Goal: Task Accomplishment & Management: Manage account settings

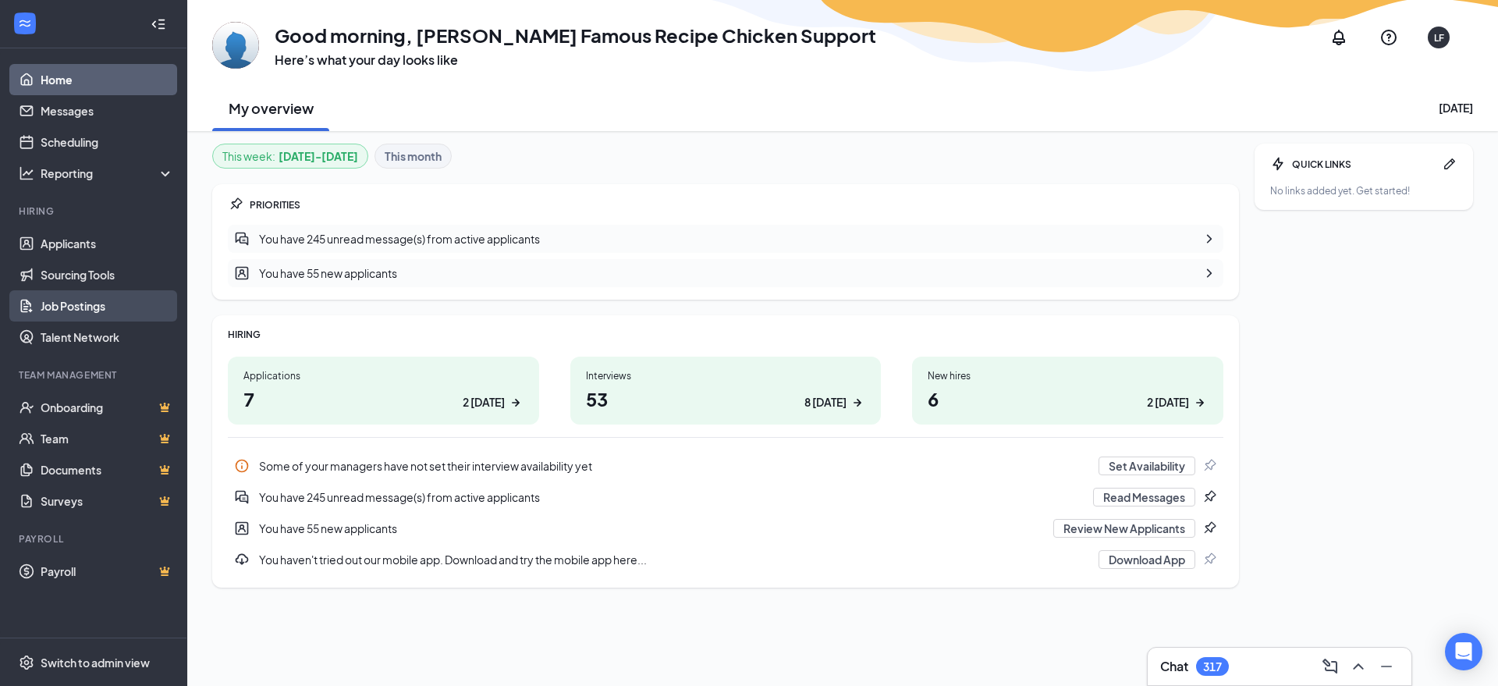
click at [107, 307] on link "Job Postings" at bounding box center [107, 305] width 133 height 31
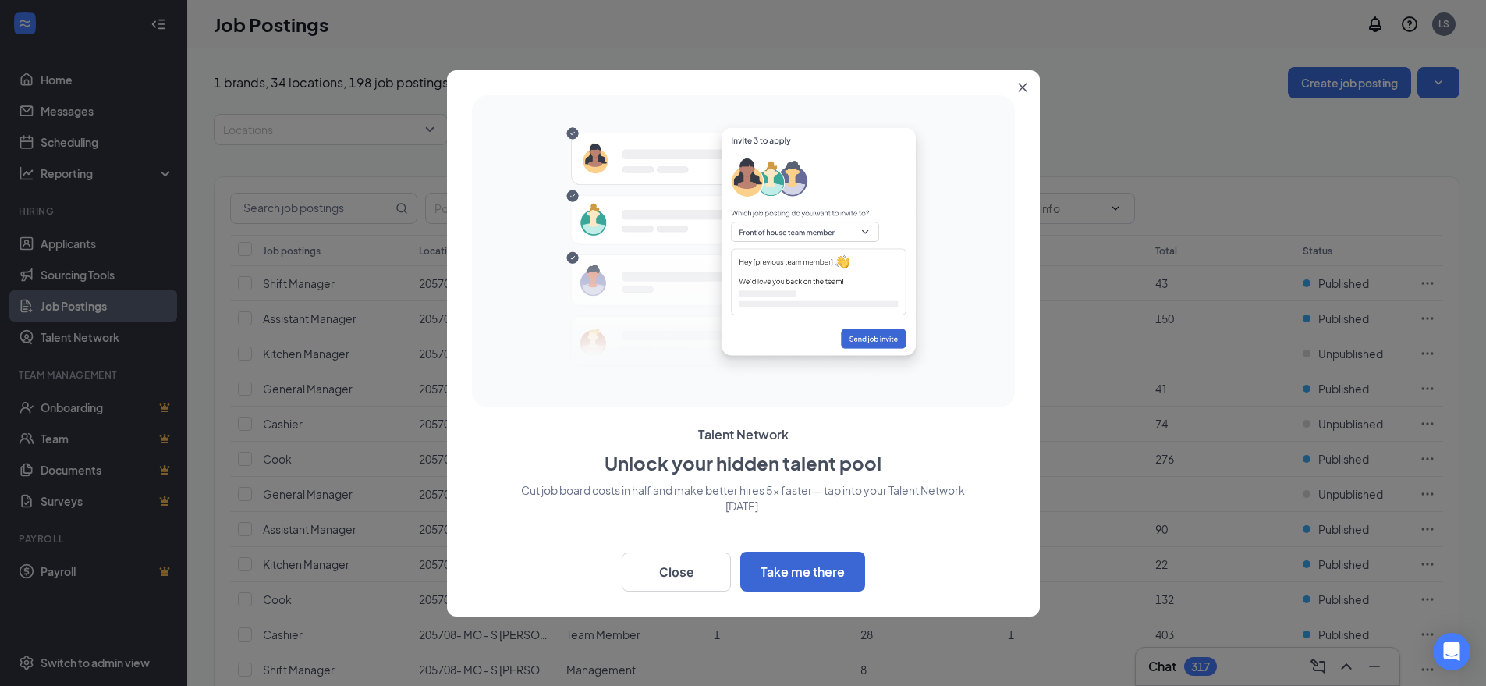
click at [104, 177] on div at bounding box center [743, 343] width 1486 height 686
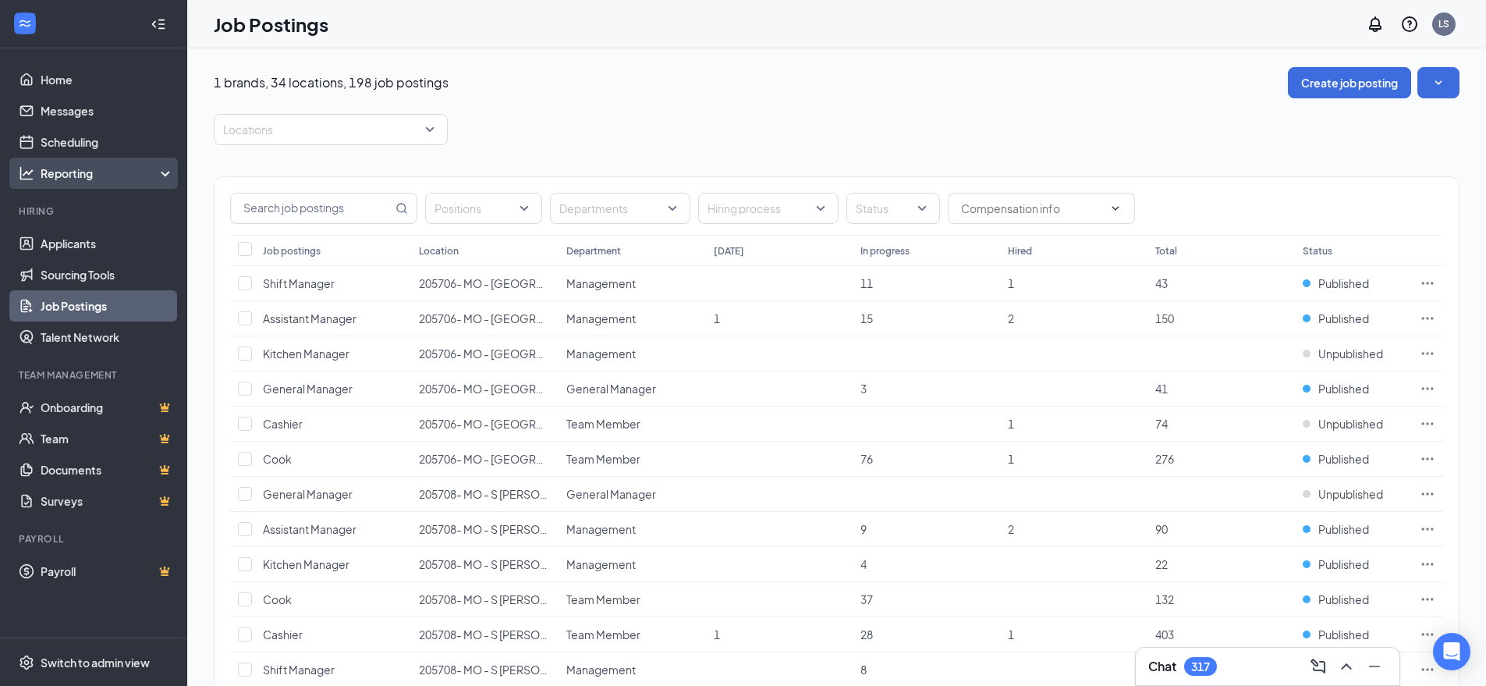
click at [110, 172] on div "Reporting" at bounding box center [108, 173] width 134 height 16
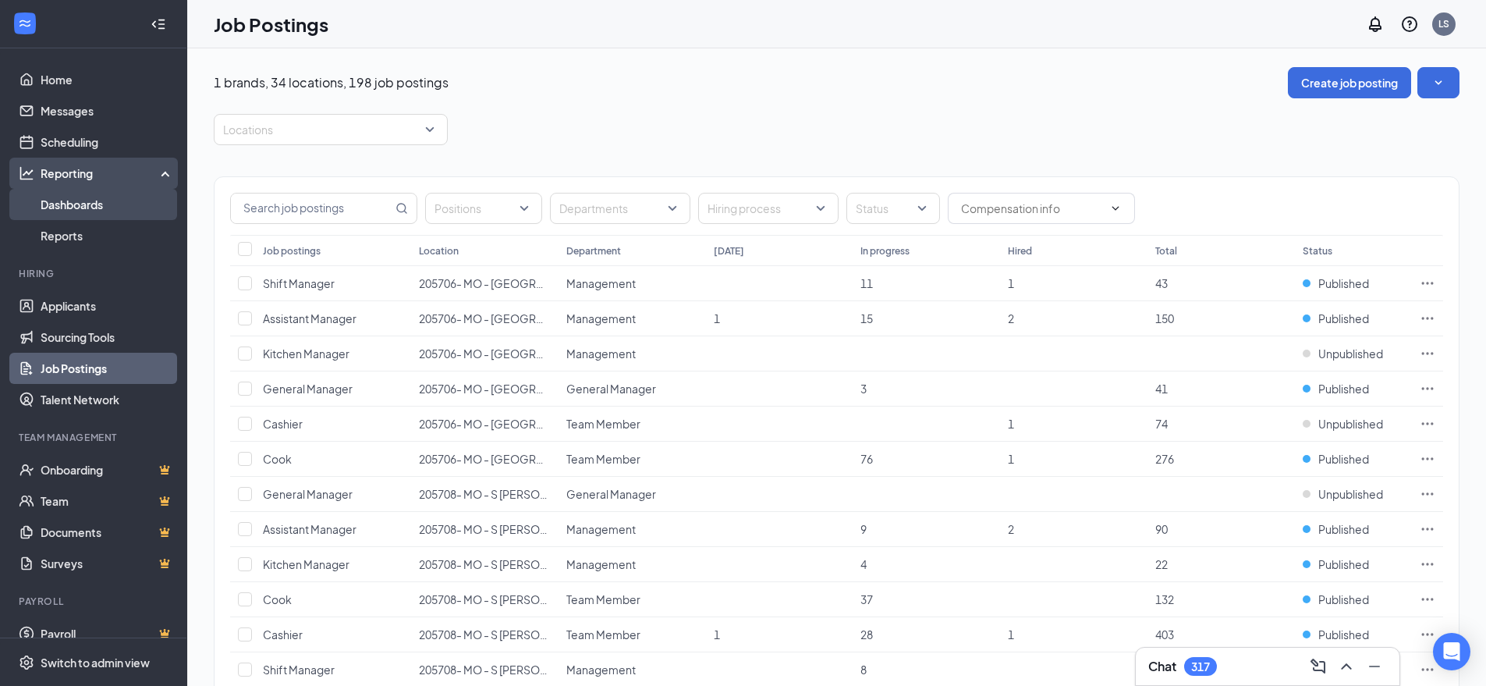
click at [105, 208] on link "Dashboards" at bounding box center [107, 204] width 133 height 31
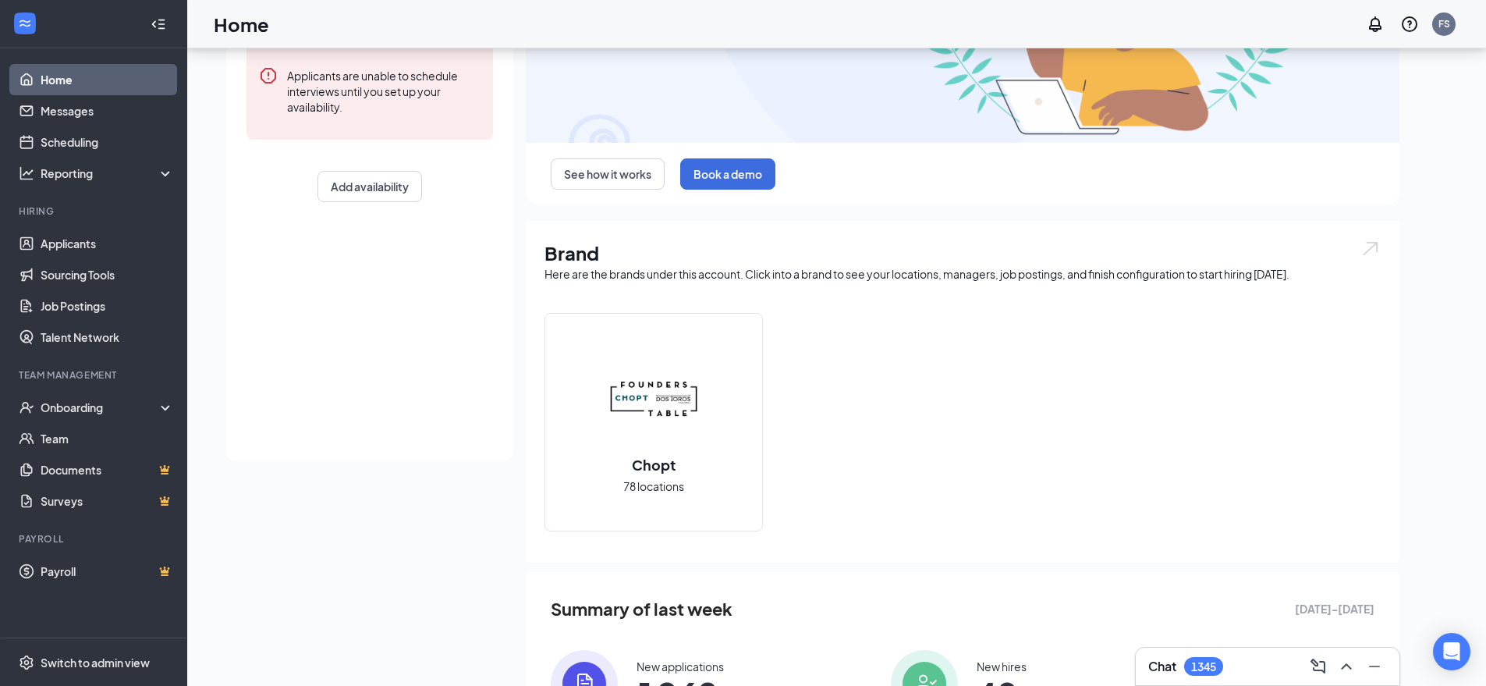
scroll to position [233, 0]
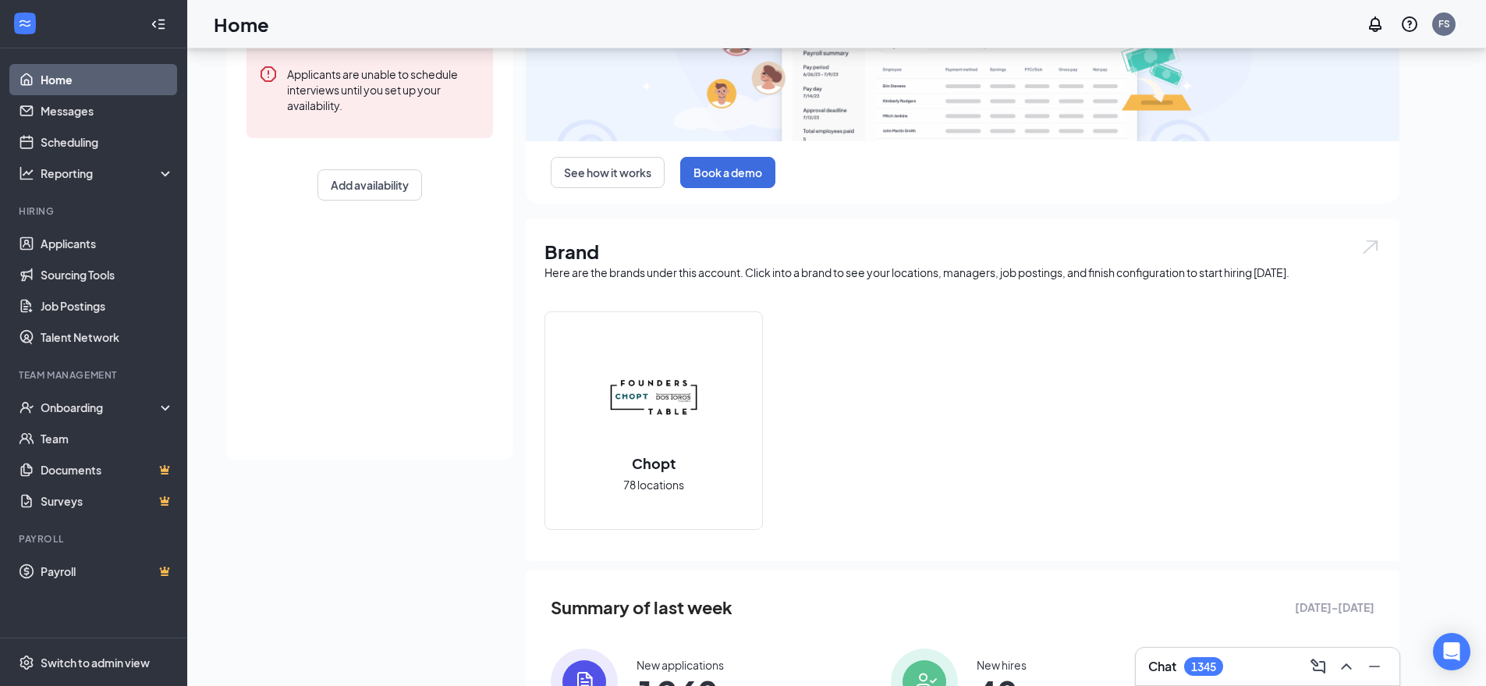
click at [630, 417] on img at bounding box center [654, 397] width 100 height 100
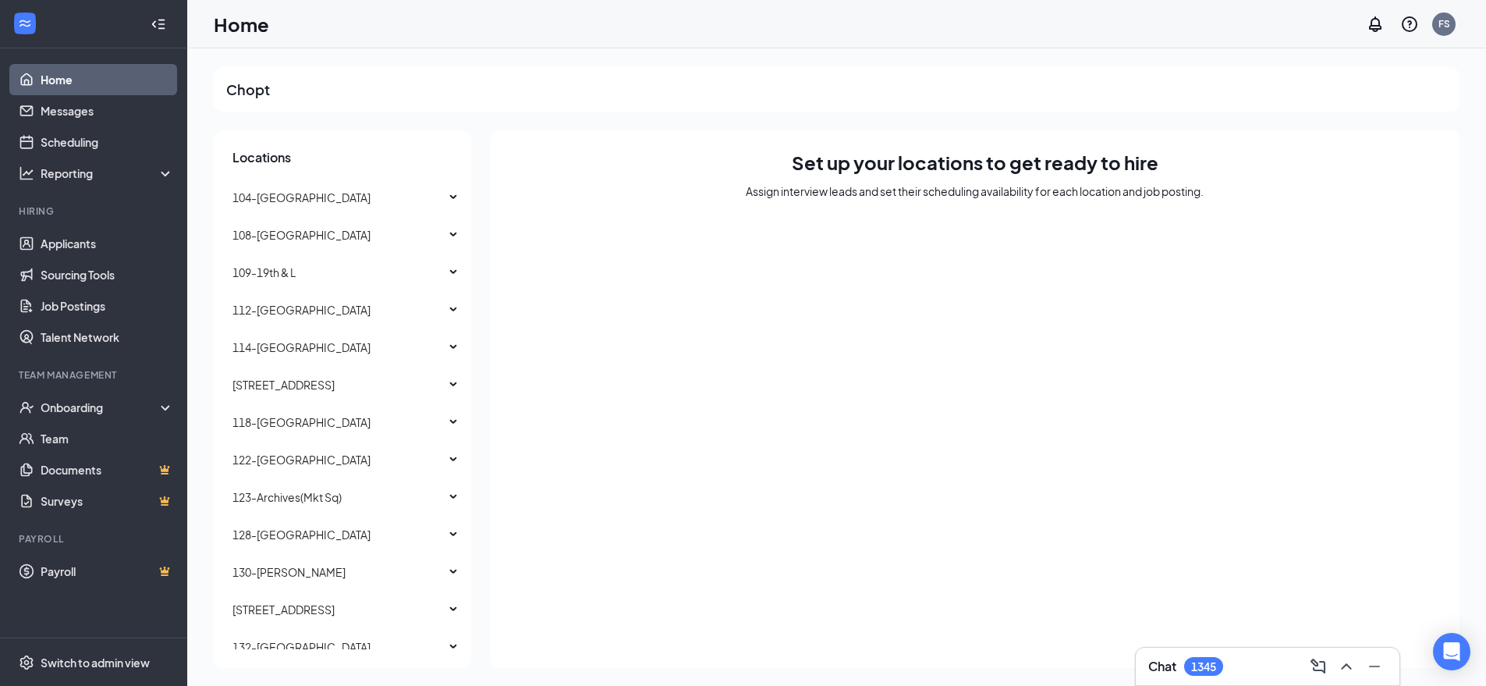
click at [50, 77] on link "Home" at bounding box center [107, 79] width 133 height 31
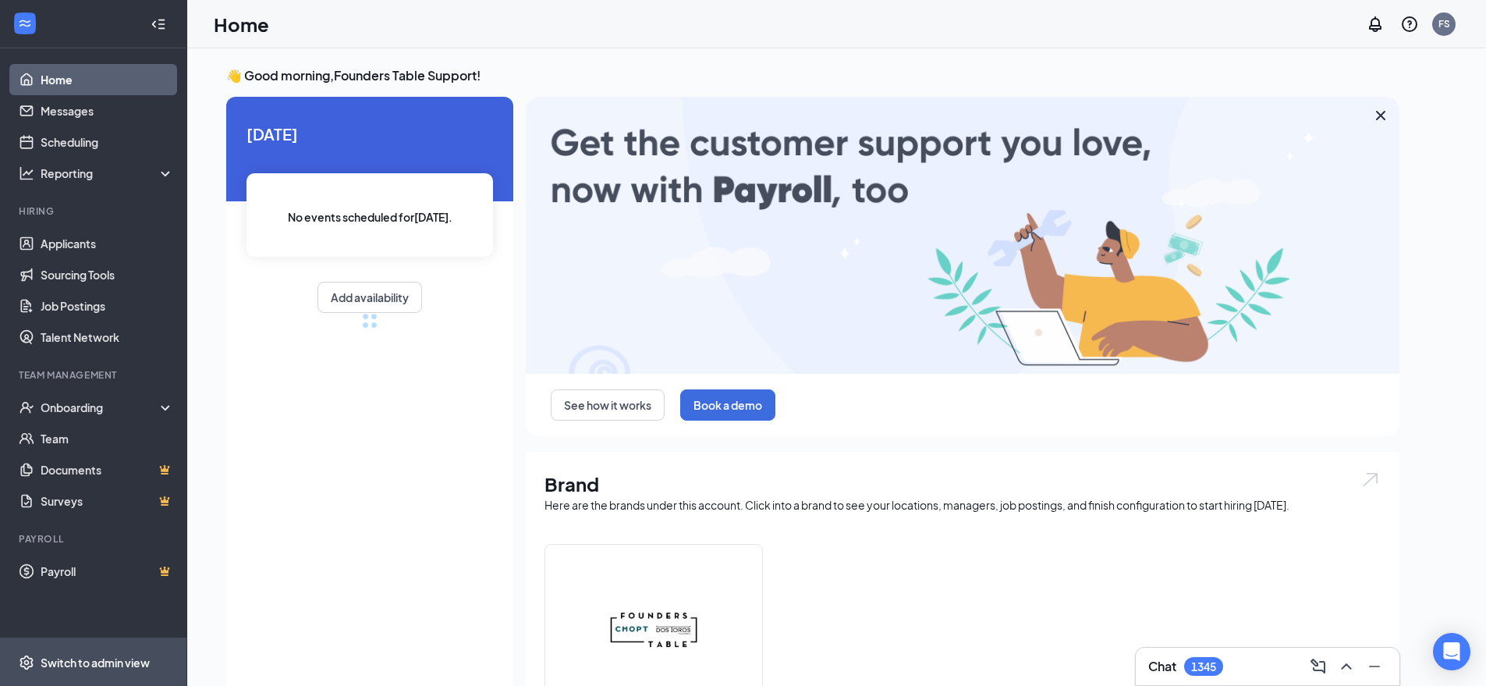
click at [132, 659] on div "Switch to admin view" at bounding box center [95, 663] width 109 height 16
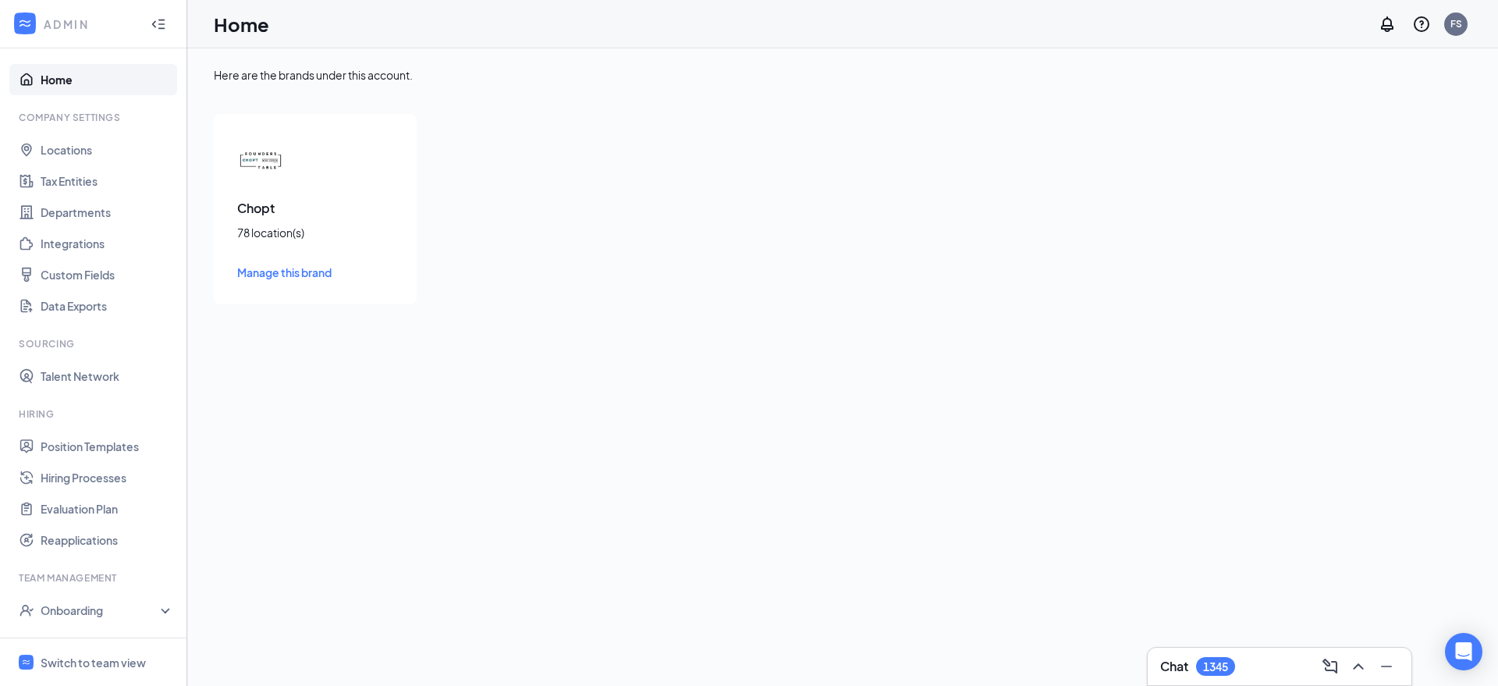
click at [272, 272] on span "Manage this brand" at bounding box center [284, 272] width 94 height 14
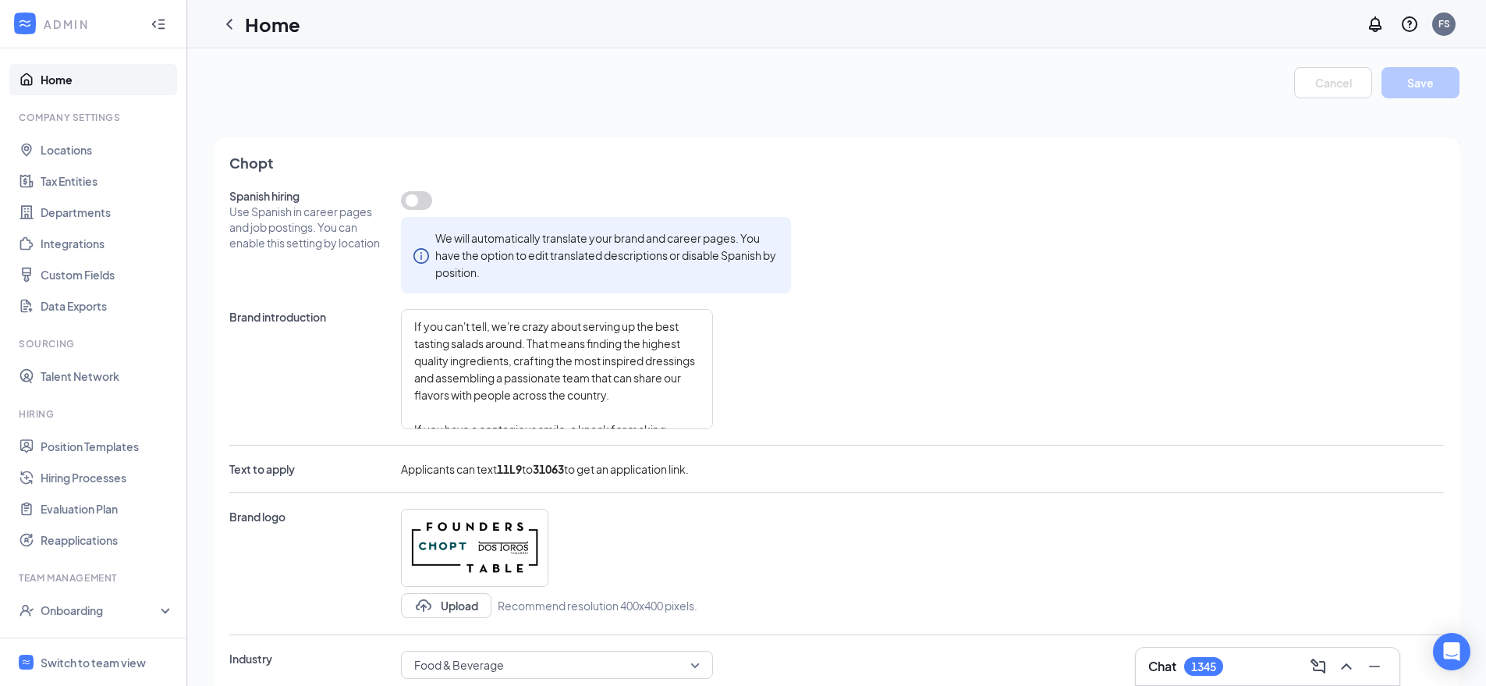
type textarea "If you can't tell, we're crazy about serving up the best tasting salads around.…"
type textarea "CHOPT is obsessed with making this world a better place by making it easier for…"
type textarea "Competitive hourly rates and performance based pay increases A clear career pat…"
type textarea "If you can't tell, we're crazy about serving up the best tasting salads around.…"
type textarea "CHOPT is obsessed with making this world a better place by making it easier for…"
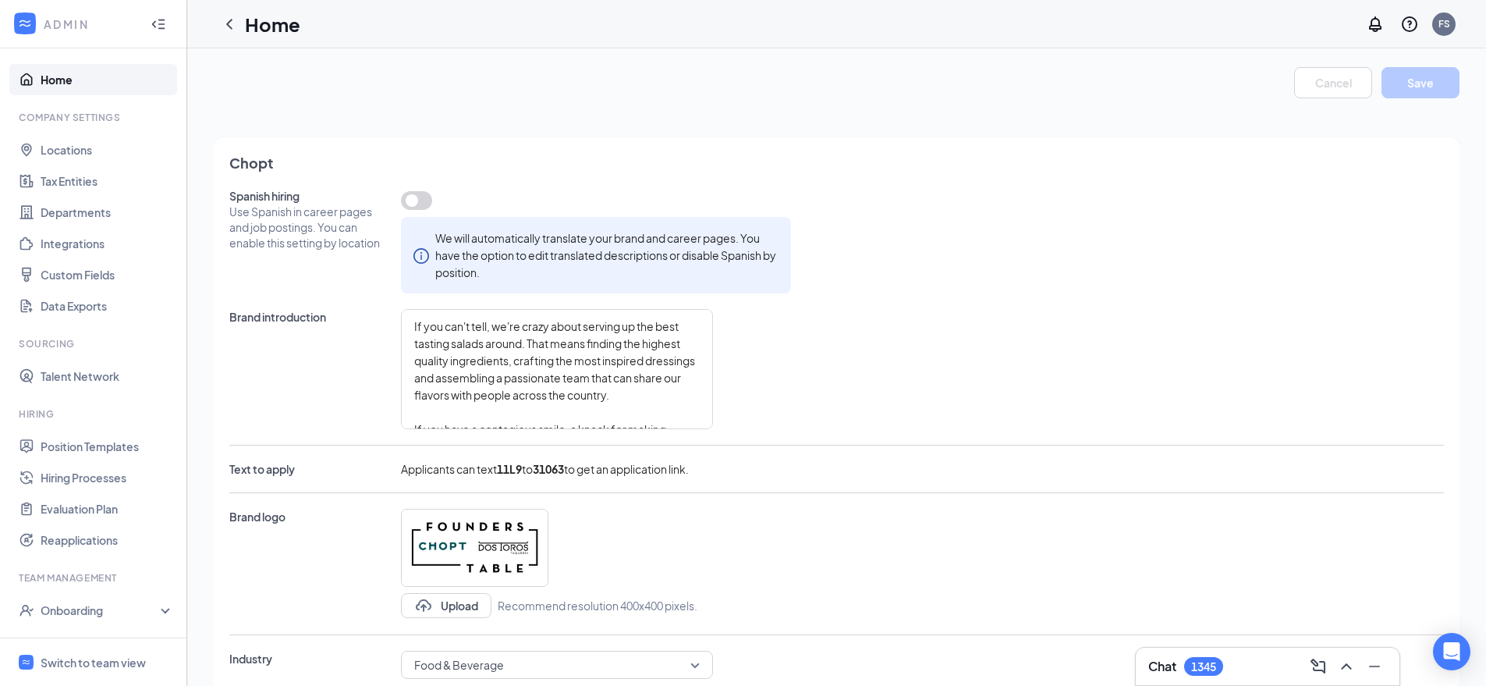
type textarea "Competitive hourly rates and performance based pay increases A clear career pat…"
click at [227, 22] on icon "ChevronLeft" at bounding box center [229, 24] width 6 height 10
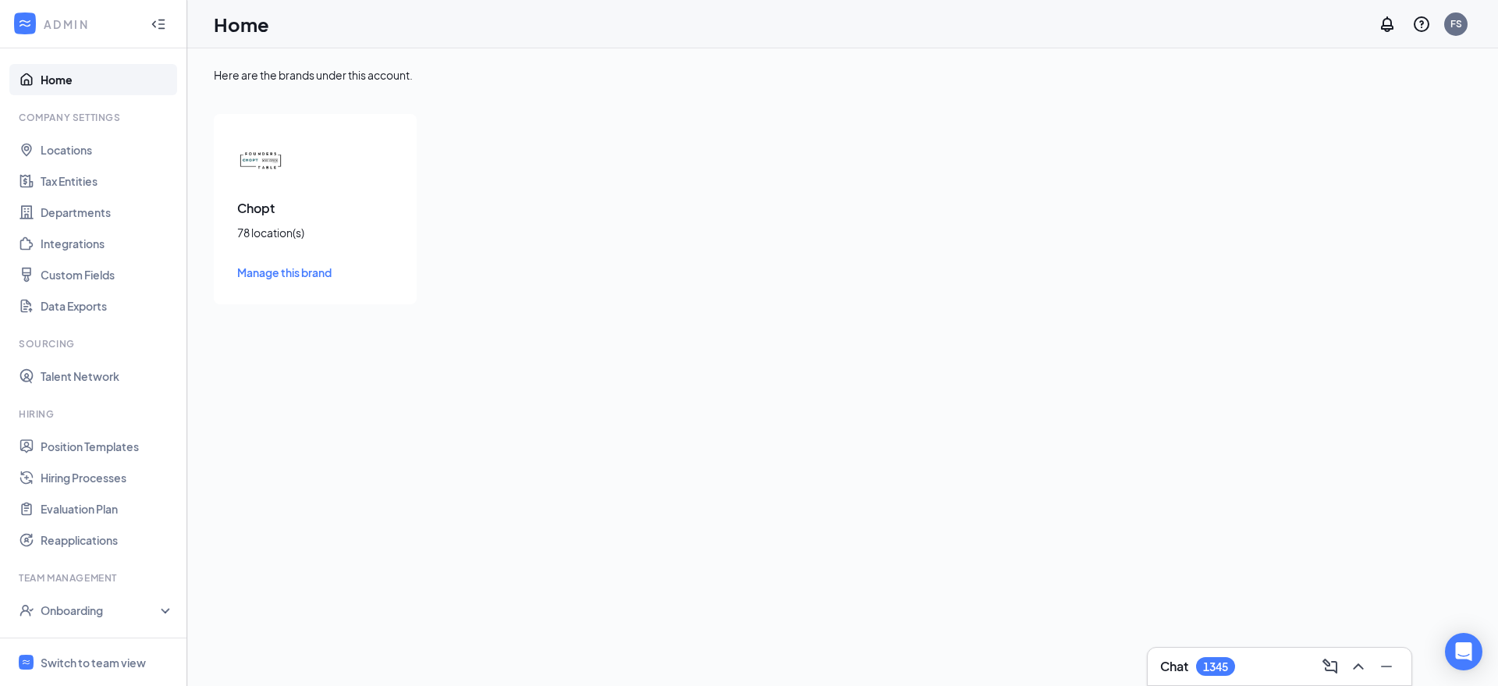
drag, startPoint x: 646, startPoint y: 194, endPoint x: 625, endPoint y: 180, distance: 24.9
click at [635, 186] on div "Chopt 78 location(s) Manage this brand" at bounding box center [534, 209] width 640 height 190
click at [83, 78] on link "Home" at bounding box center [107, 79] width 133 height 31
click at [289, 272] on span "Manage this brand" at bounding box center [284, 272] width 94 height 14
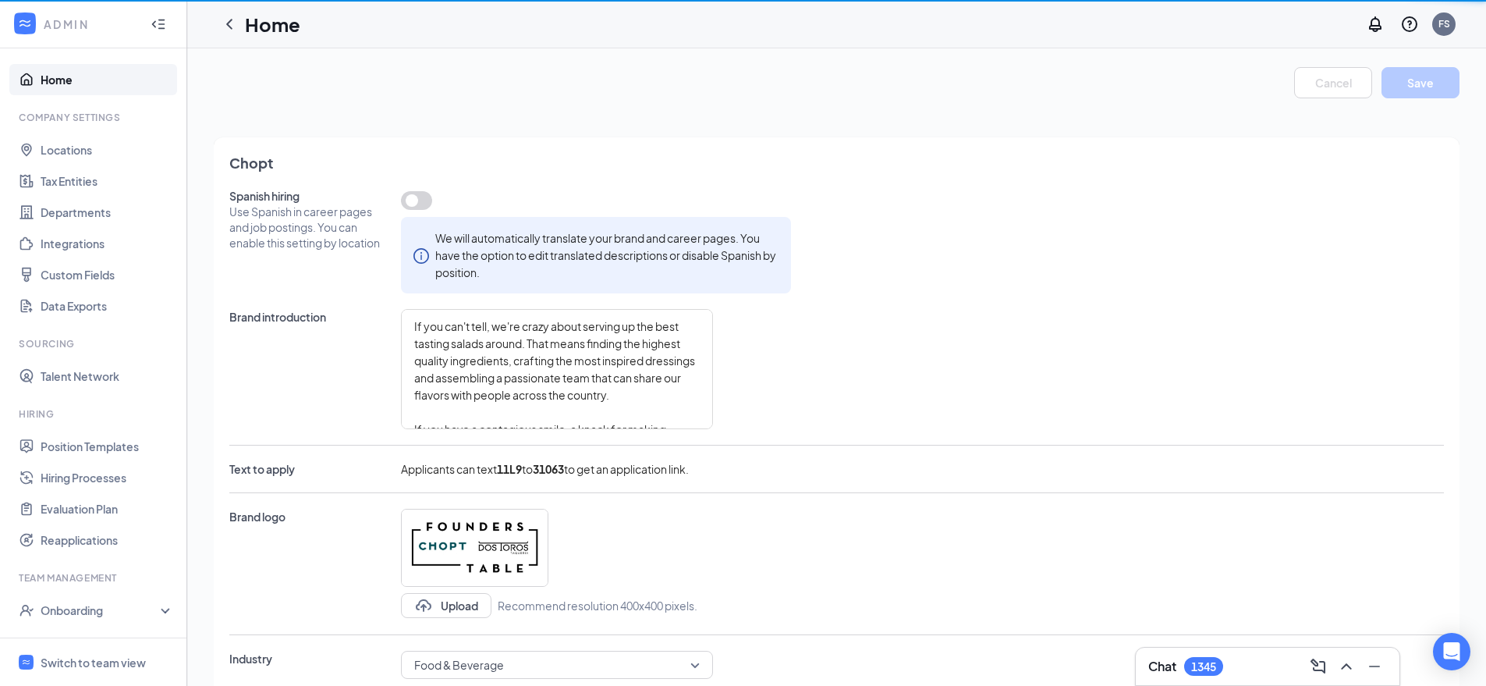
type textarea "If you can't tell, we're crazy about serving up the best tasting salads around.…"
type textarea "CHOPT is obsessed with making this world a better place by making it easier for…"
type textarea "Competitive hourly rates and performance based pay increases A clear career pat…"
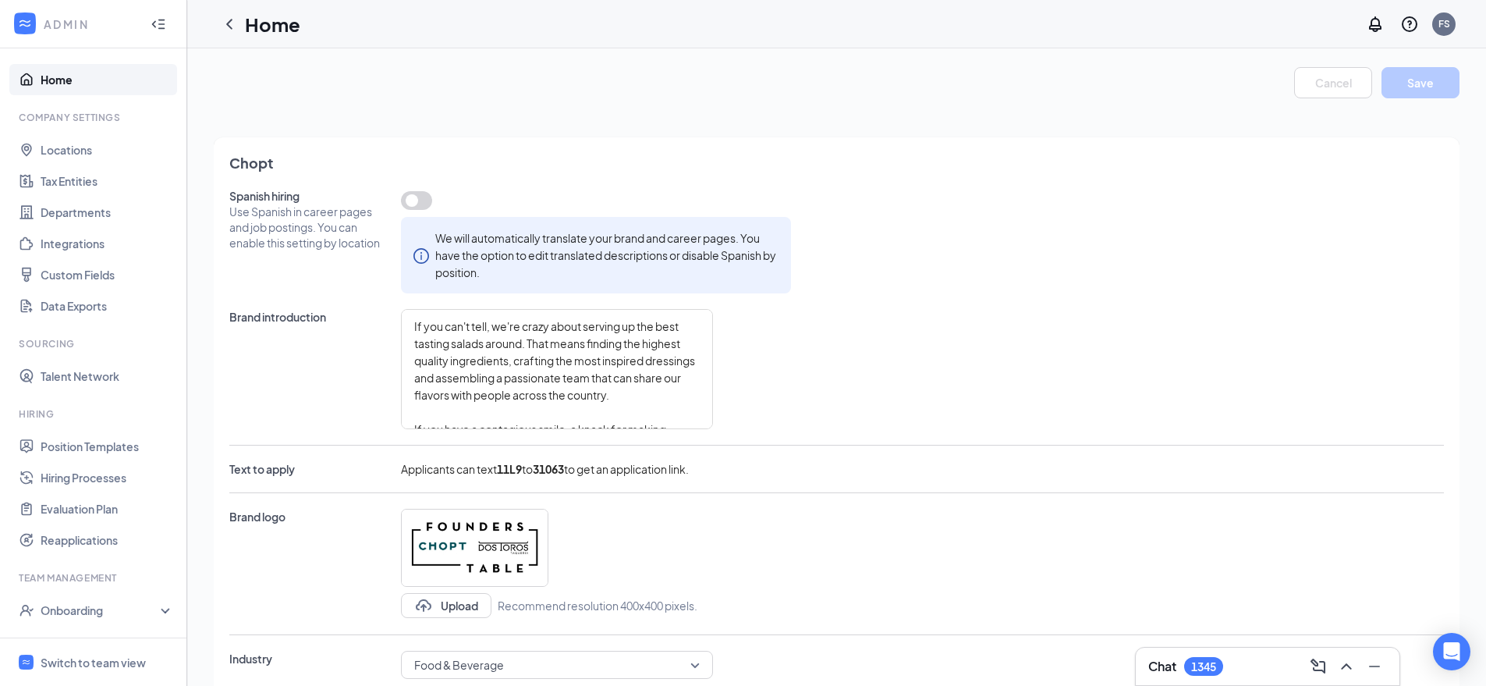
type textarea "If you can't tell, we're crazy about serving up the best tasting salads around.…"
type textarea "CHOPT is obsessed with making this world a better place by making it easier for…"
type textarea "Competitive hourly rates and performance based pay increases A clear career pat…"
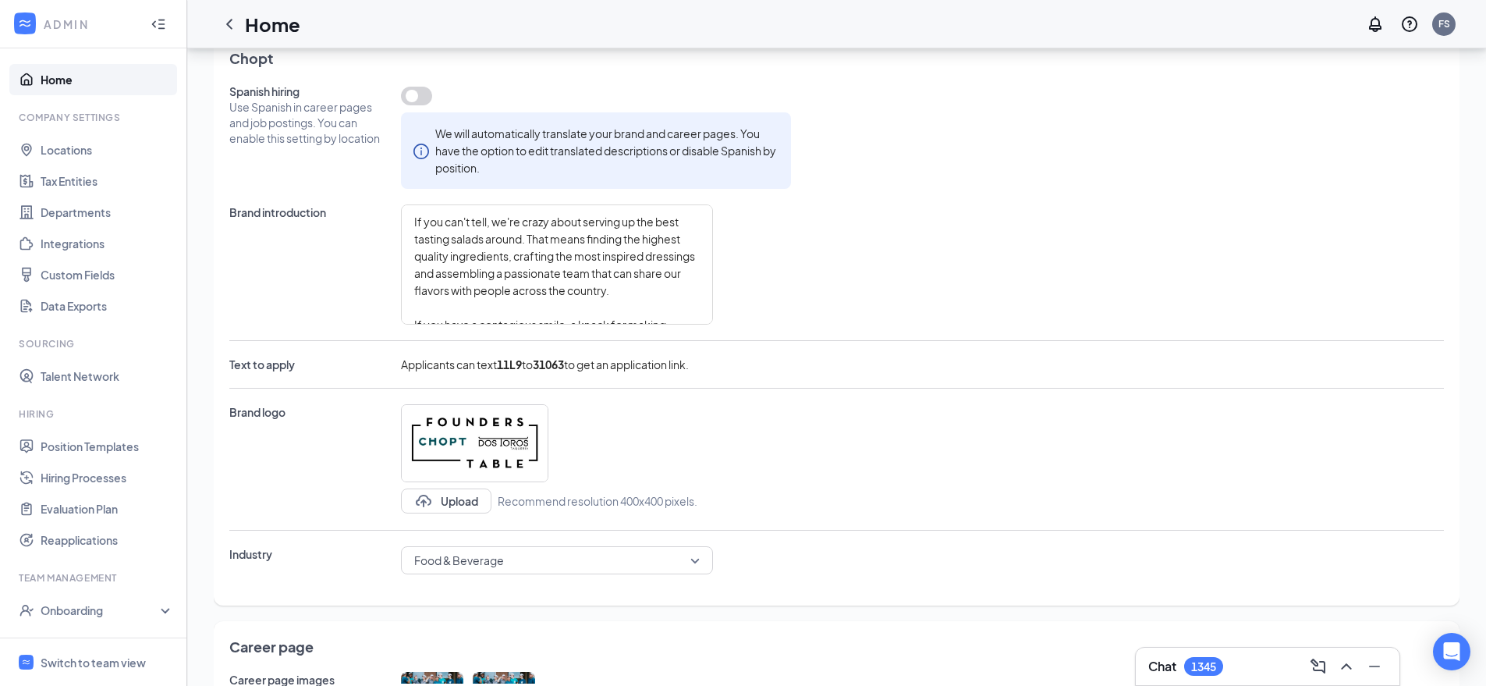
scroll to position [101, 0]
click at [228, 24] on icon "ChevronLeft" at bounding box center [229, 24] width 6 height 10
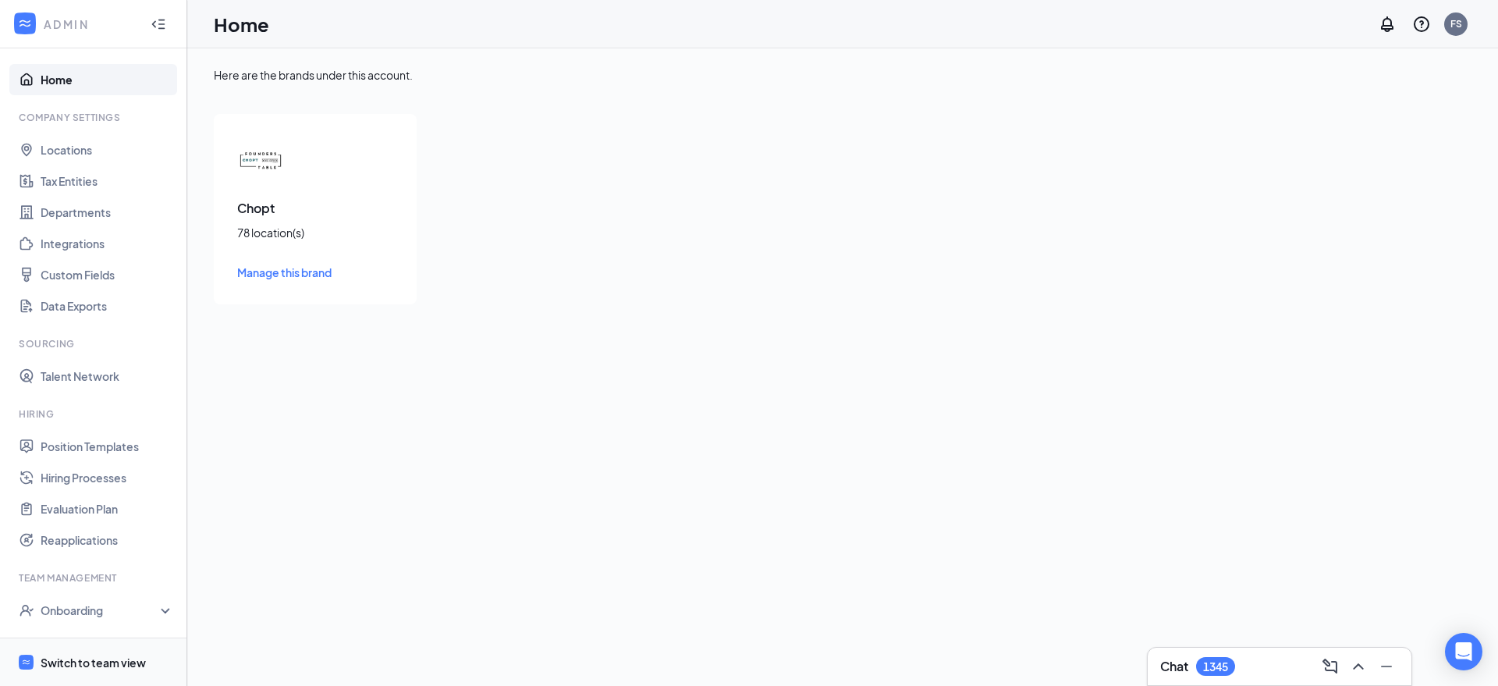
click at [137, 652] on span "Switch to team view" at bounding box center [107, 662] width 133 height 48
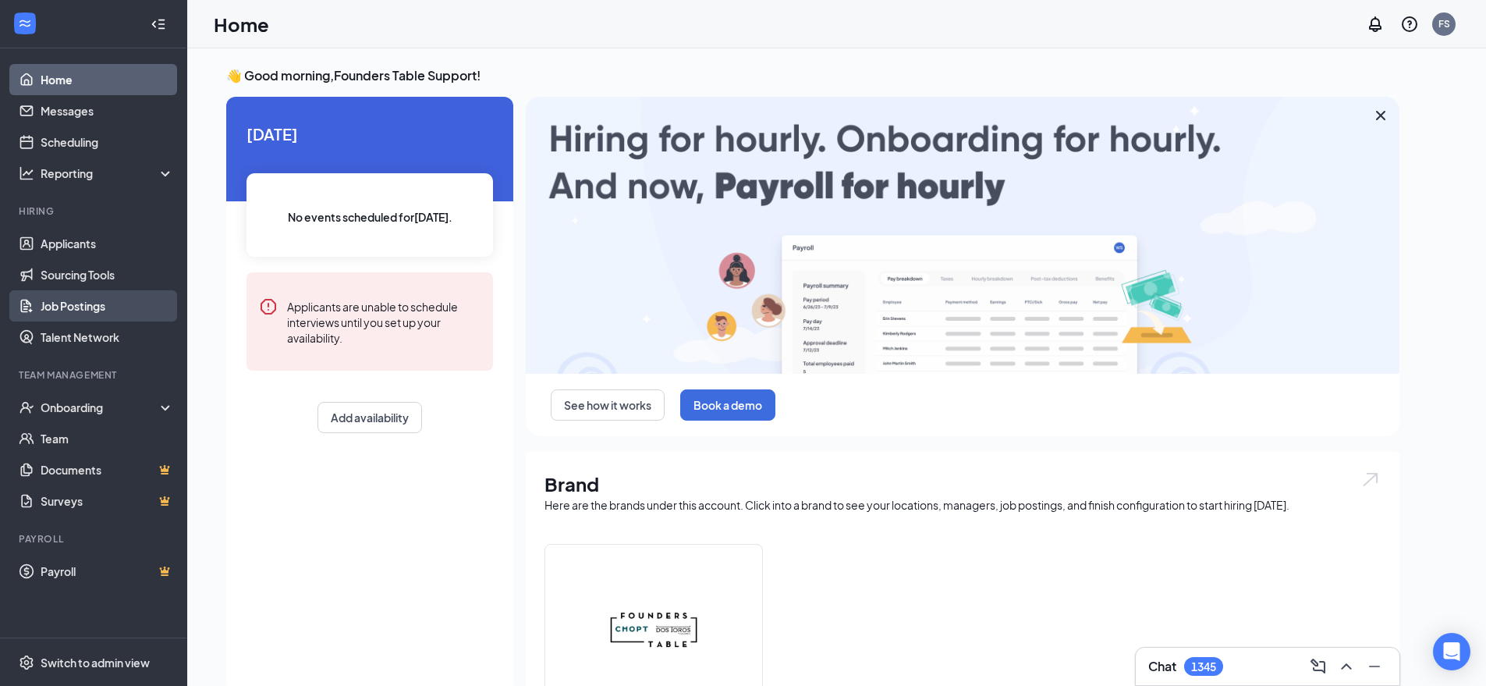
click at [73, 314] on link "Job Postings" at bounding box center [107, 305] width 133 height 31
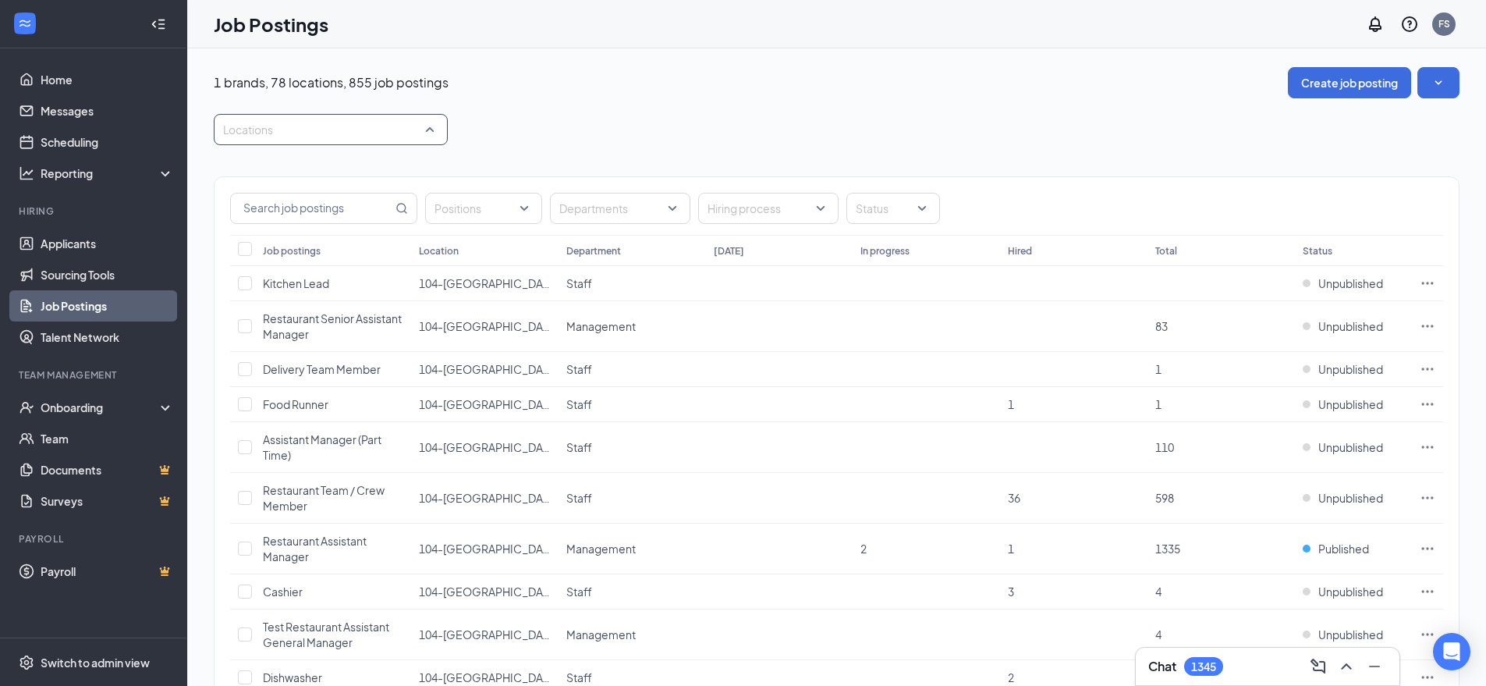
click at [315, 133] on div at bounding box center [323, 129] width 211 height 25
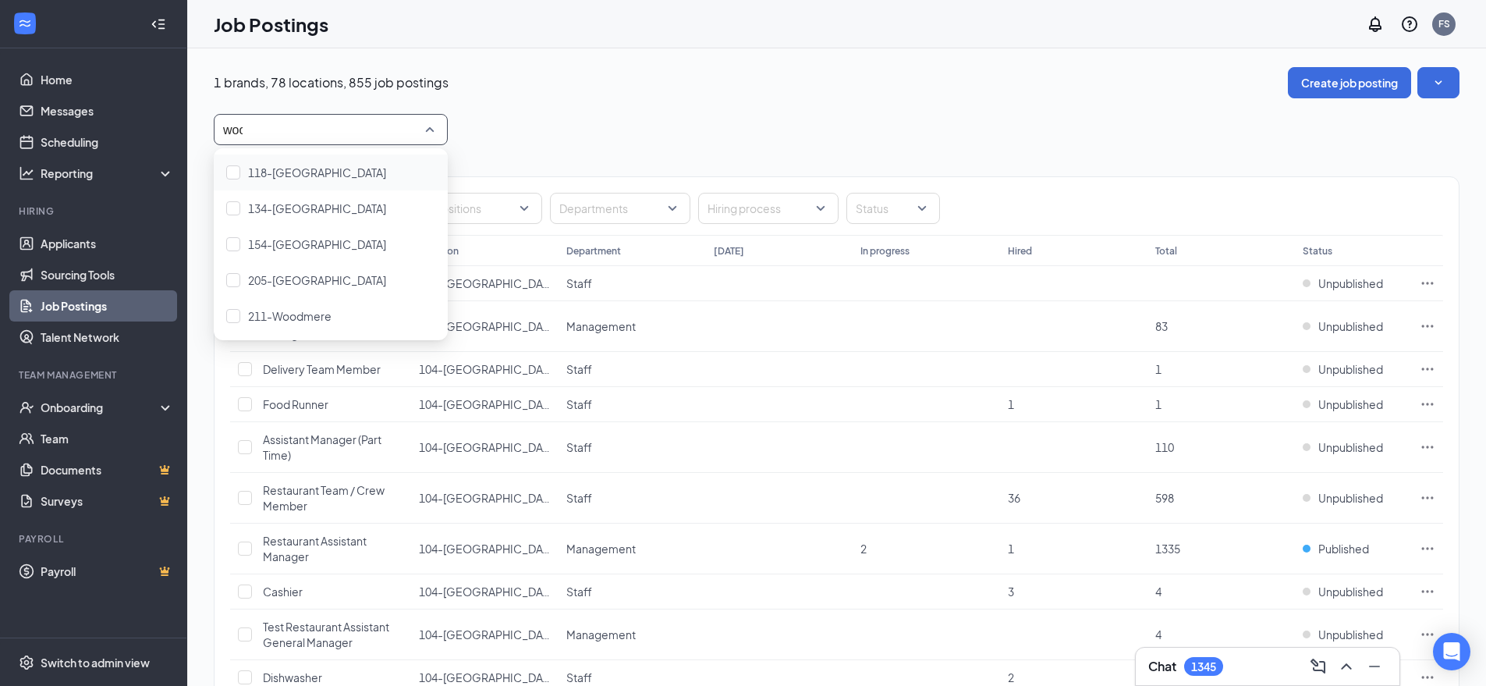
type input "wood"
click at [325, 319] on span "211-Woodmere" at bounding box center [289, 316] width 83 height 14
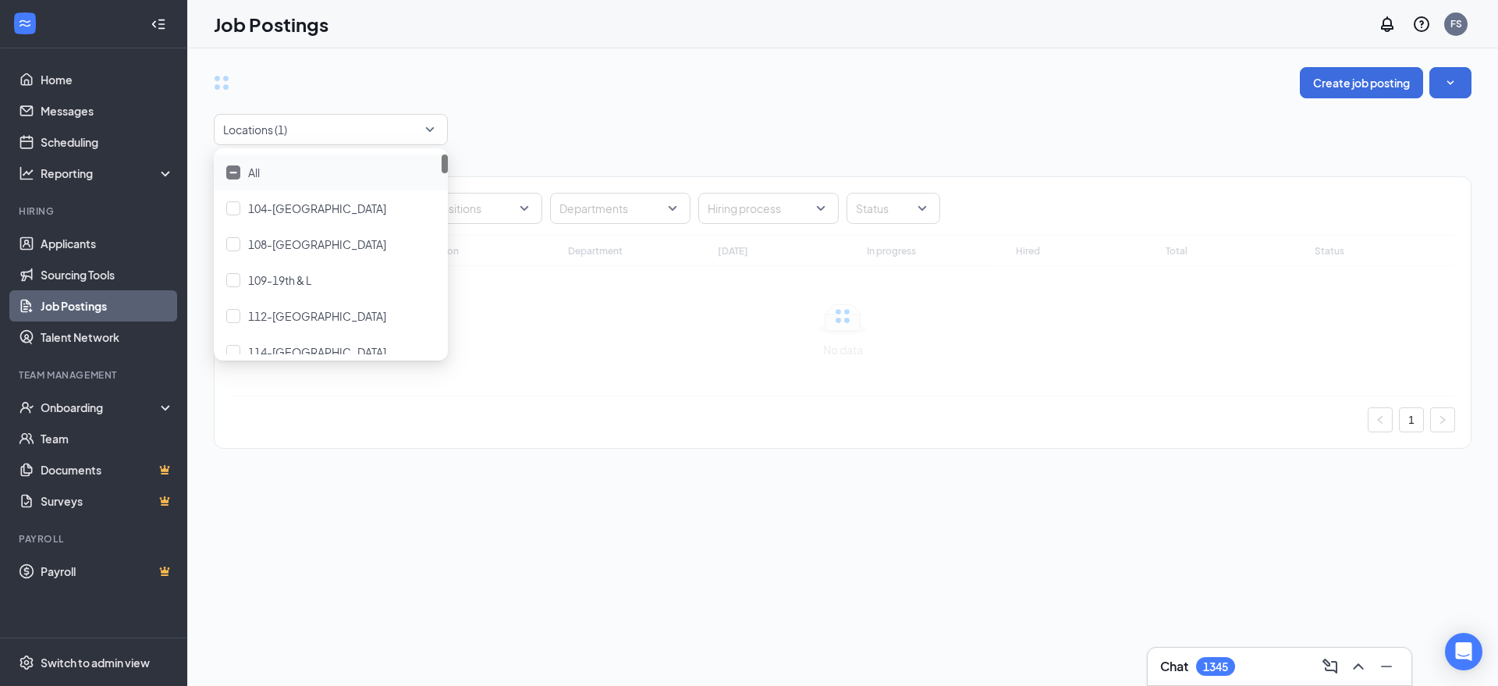
drag, startPoint x: 651, startPoint y: 98, endPoint x: 486, endPoint y: 123, distance: 166.6
click at [650, 98] on div "Create job posting" at bounding box center [843, 82] width 1258 height 31
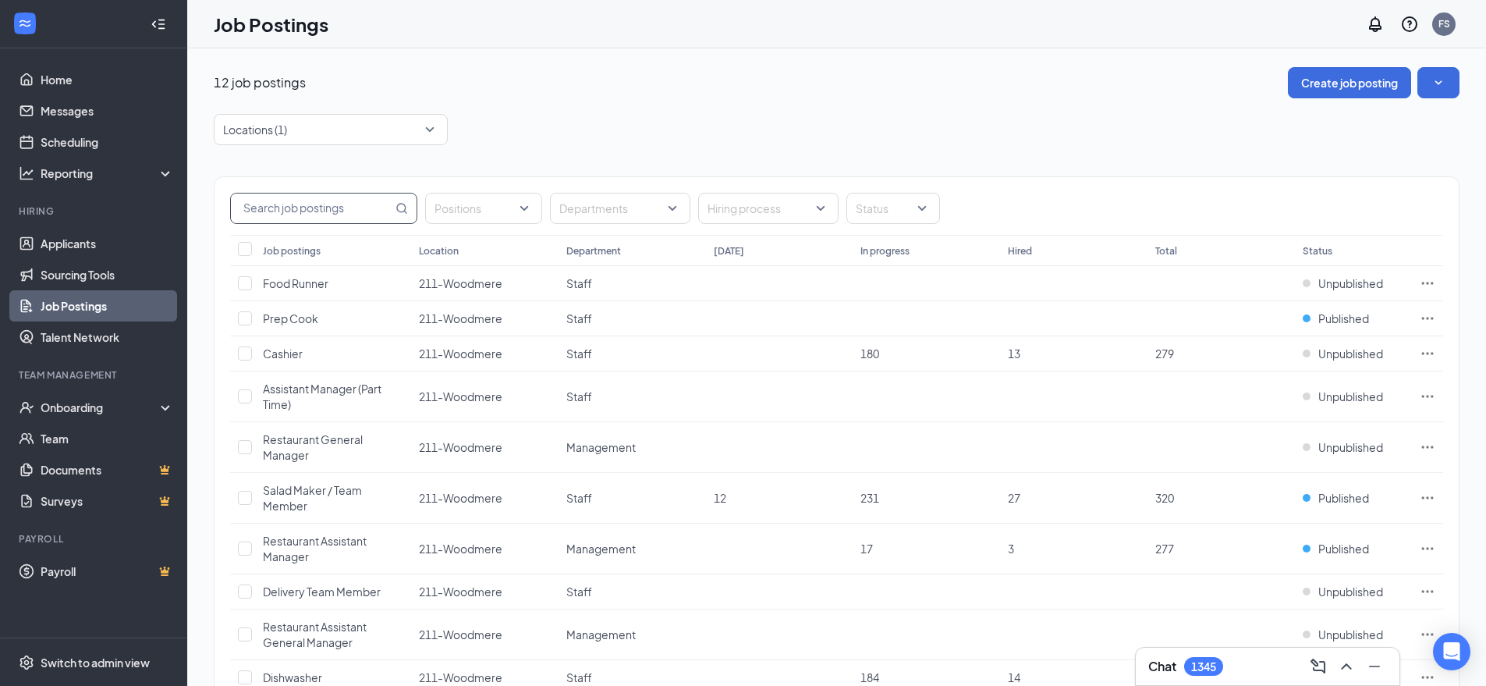
click at [362, 202] on input "text" at bounding box center [312, 209] width 162 height 30
click at [1416, 318] on td at bounding box center [1427, 318] width 31 height 35
click at [1424, 318] on icon "Ellipses" at bounding box center [1428, 318] width 12 height 2
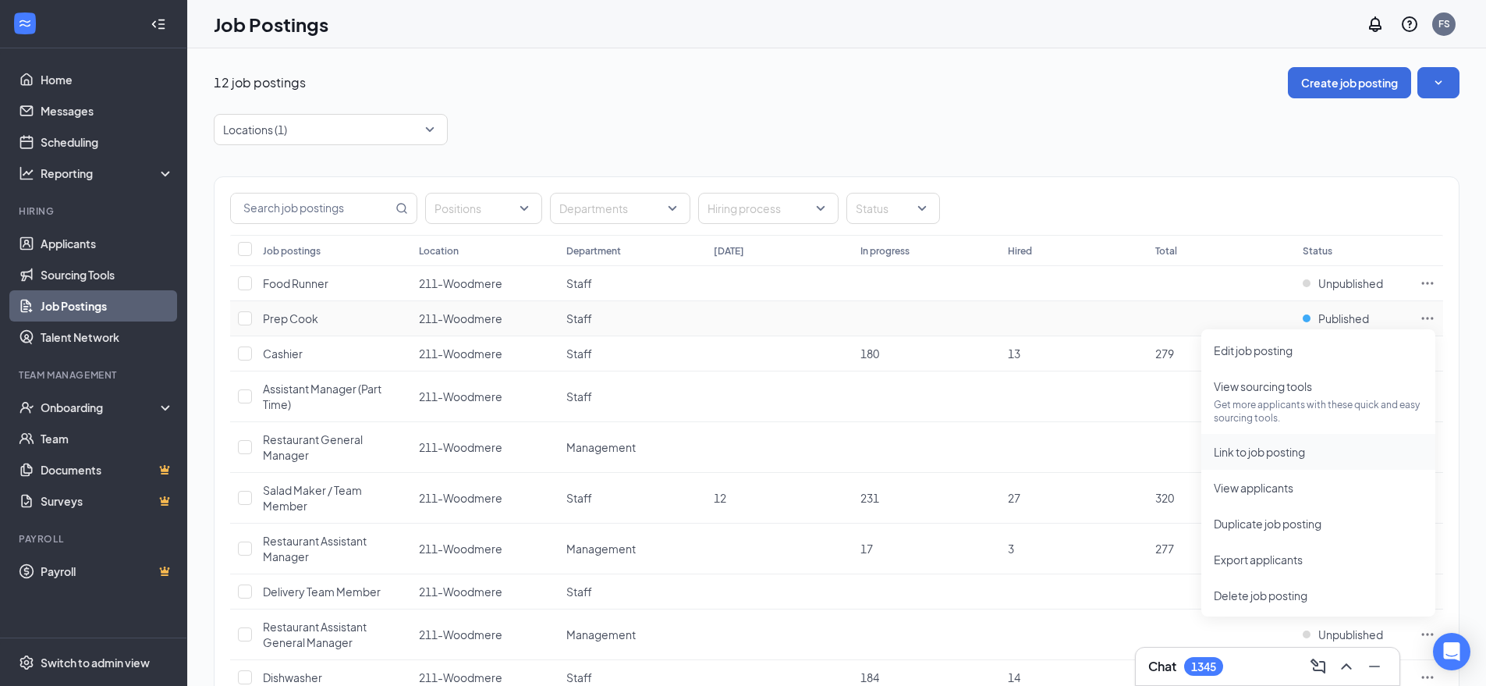
click at [1294, 457] on span "Link to job posting" at bounding box center [1259, 452] width 91 height 14
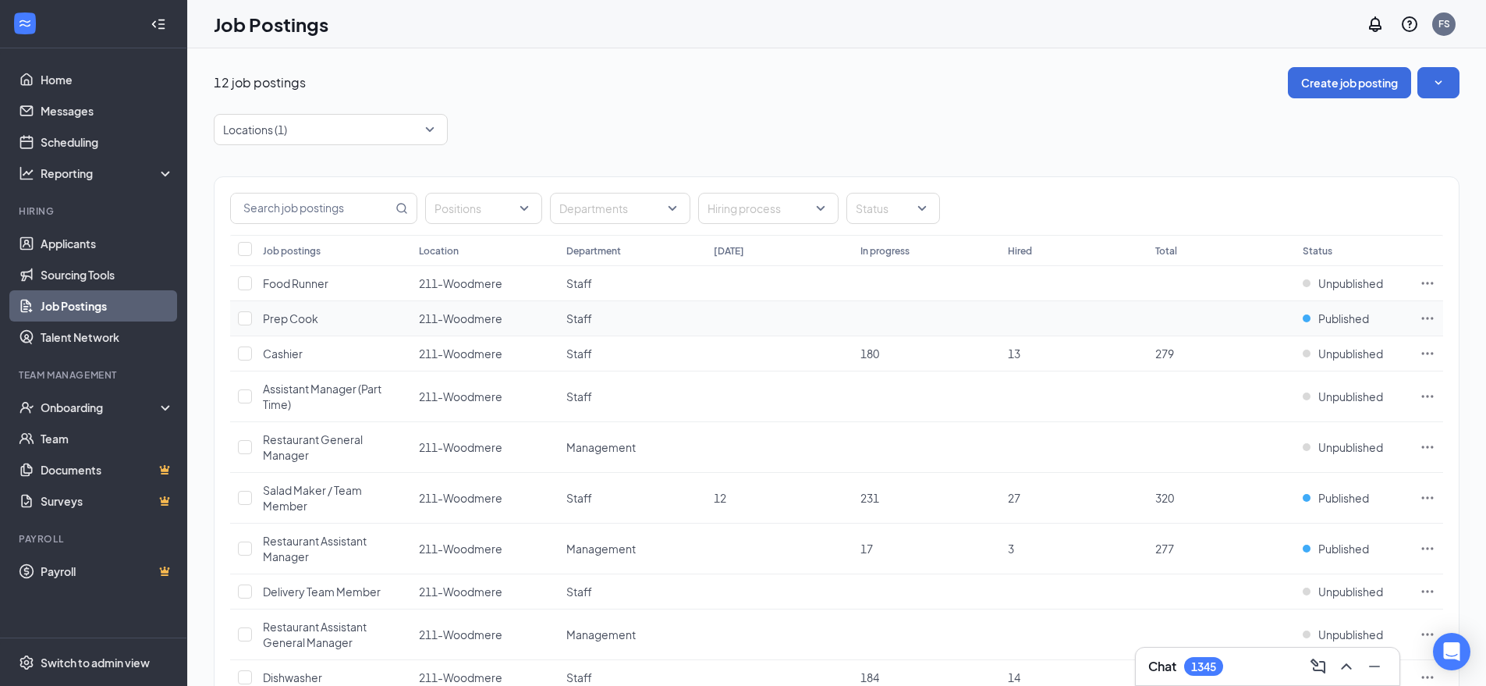
click at [1424, 317] on icon "Ellipses" at bounding box center [1428, 319] width 16 height 16
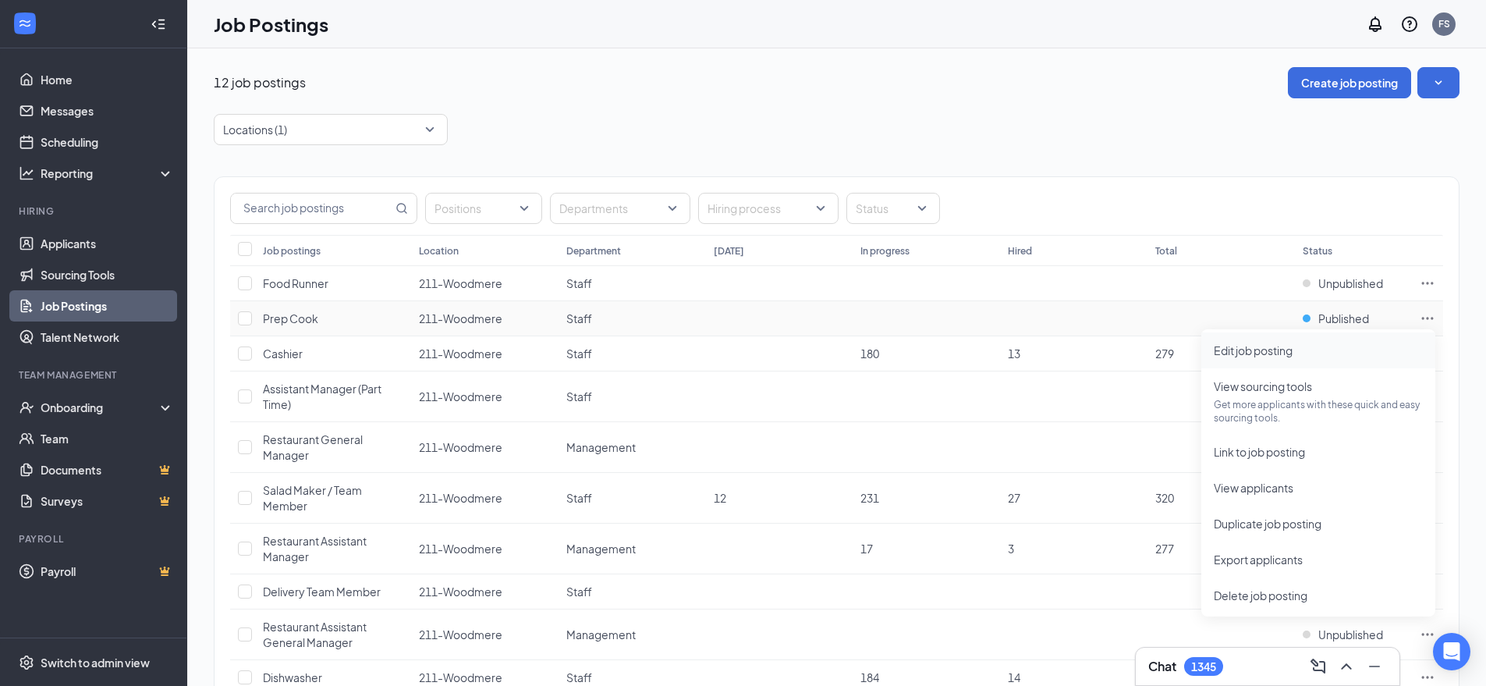
drag, startPoint x: 1346, startPoint y: 354, endPoint x: 1334, endPoint y: 351, distance: 12.1
click at [1346, 354] on span "Edit job posting" at bounding box center [1318, 350] width 209 height 17
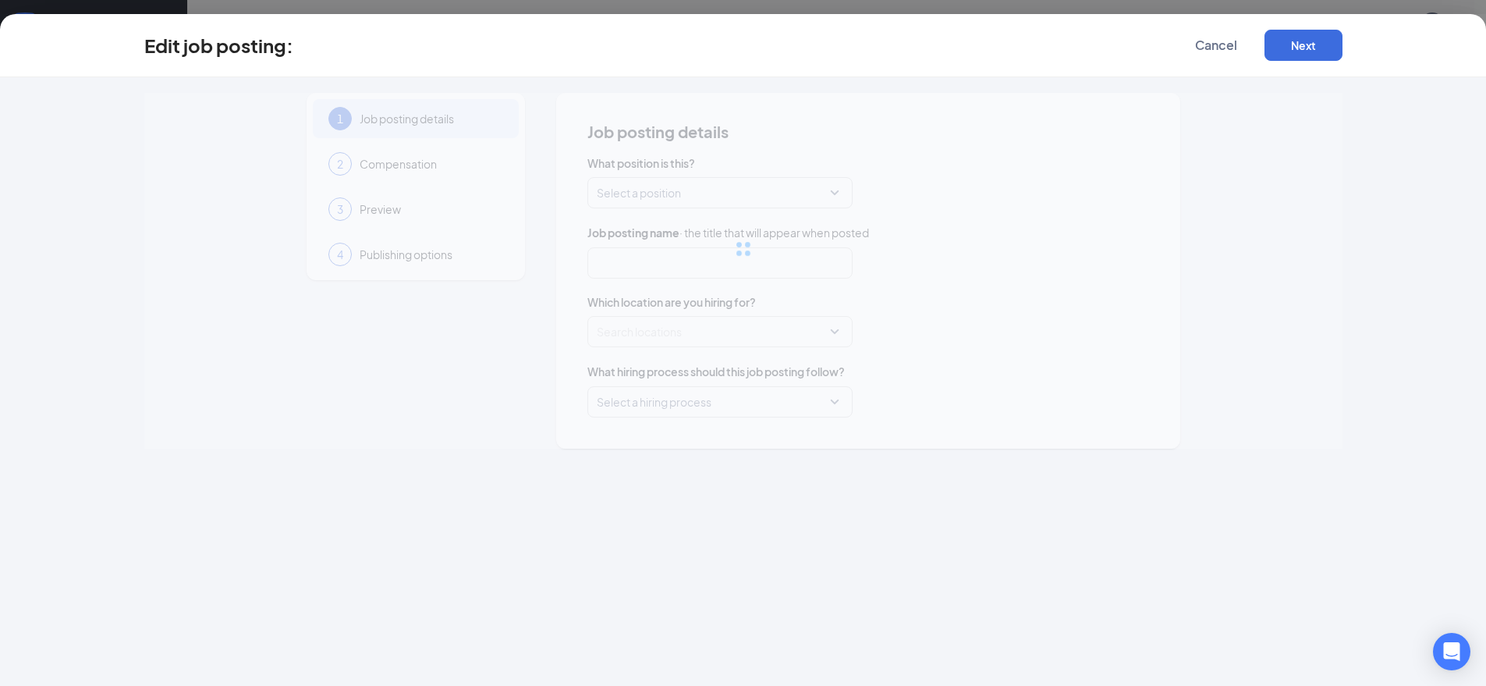
type input "Prep Cook"
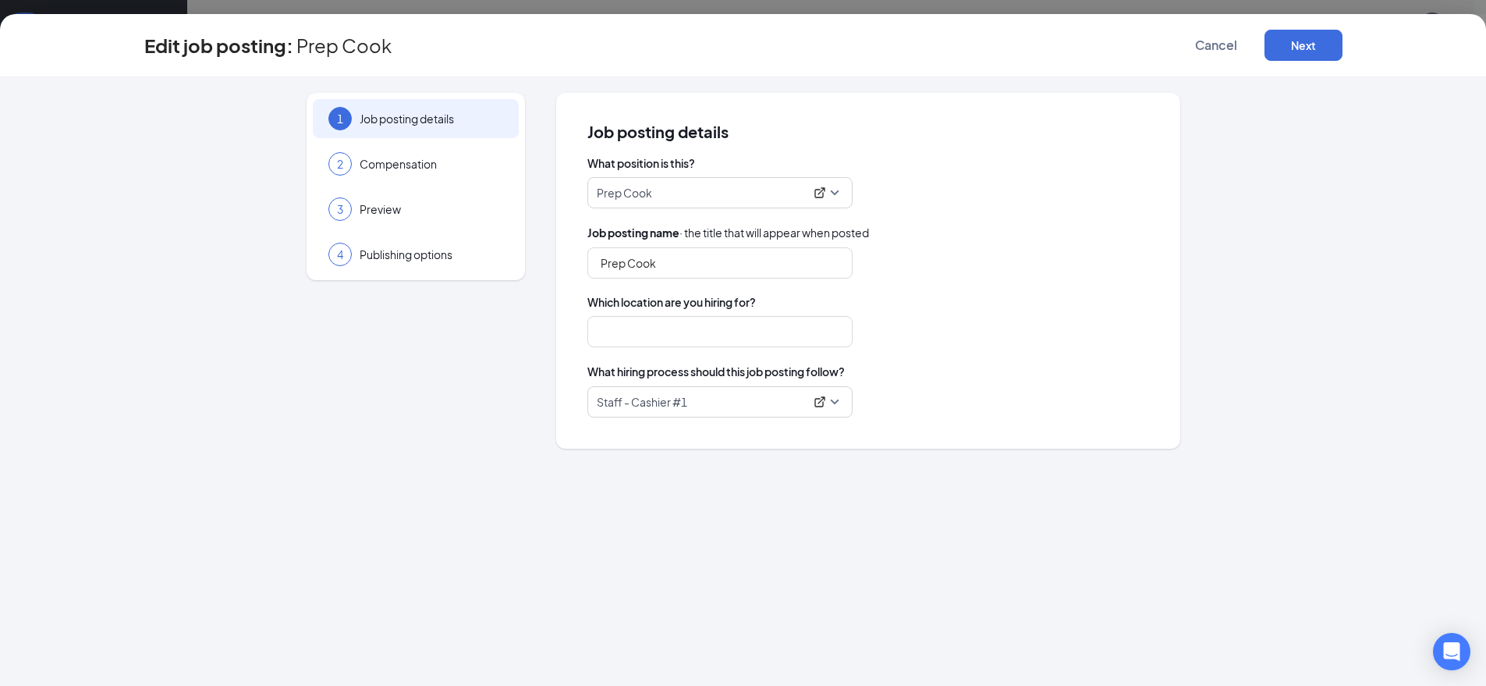
type input "211-Woodmere"
click at [815, 197] on icon "ExternalLink" at bounding box center [820, 192] width 12 height 12
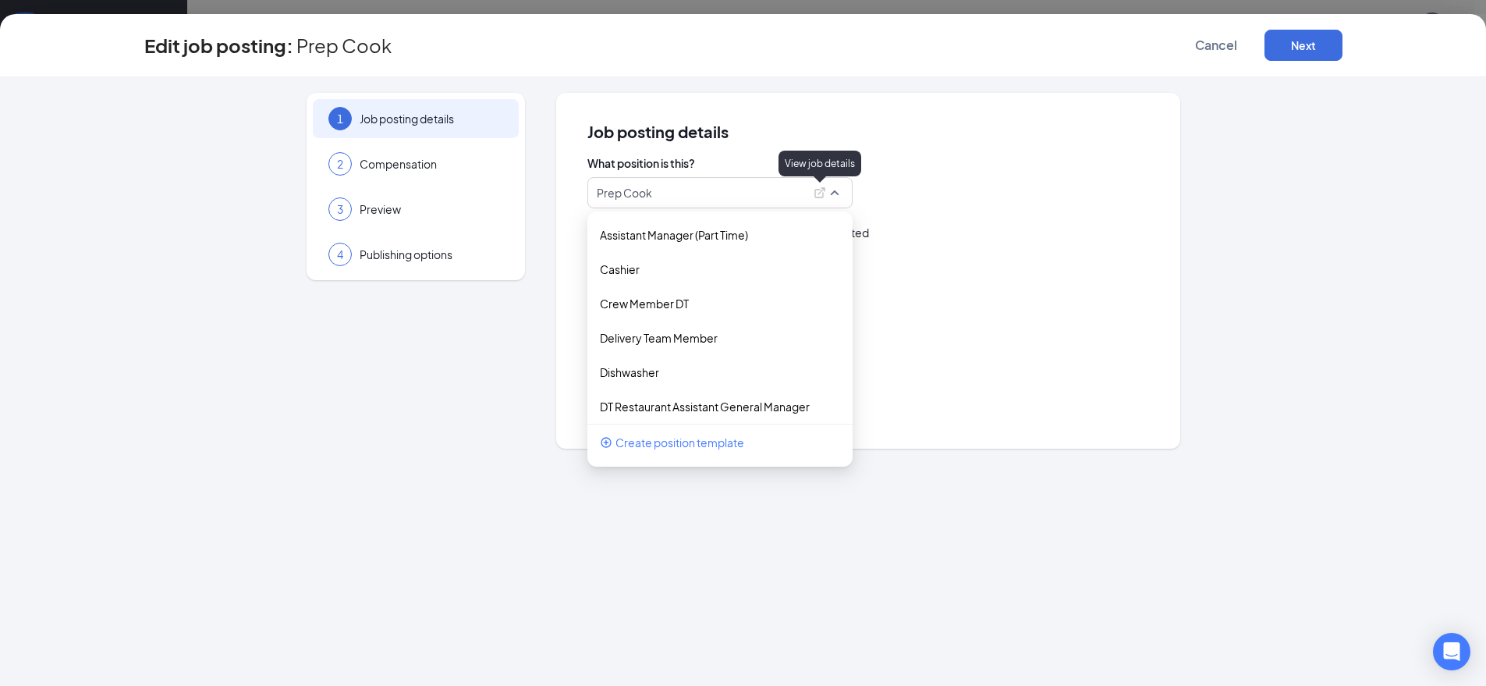
scroll to position [696, 0]
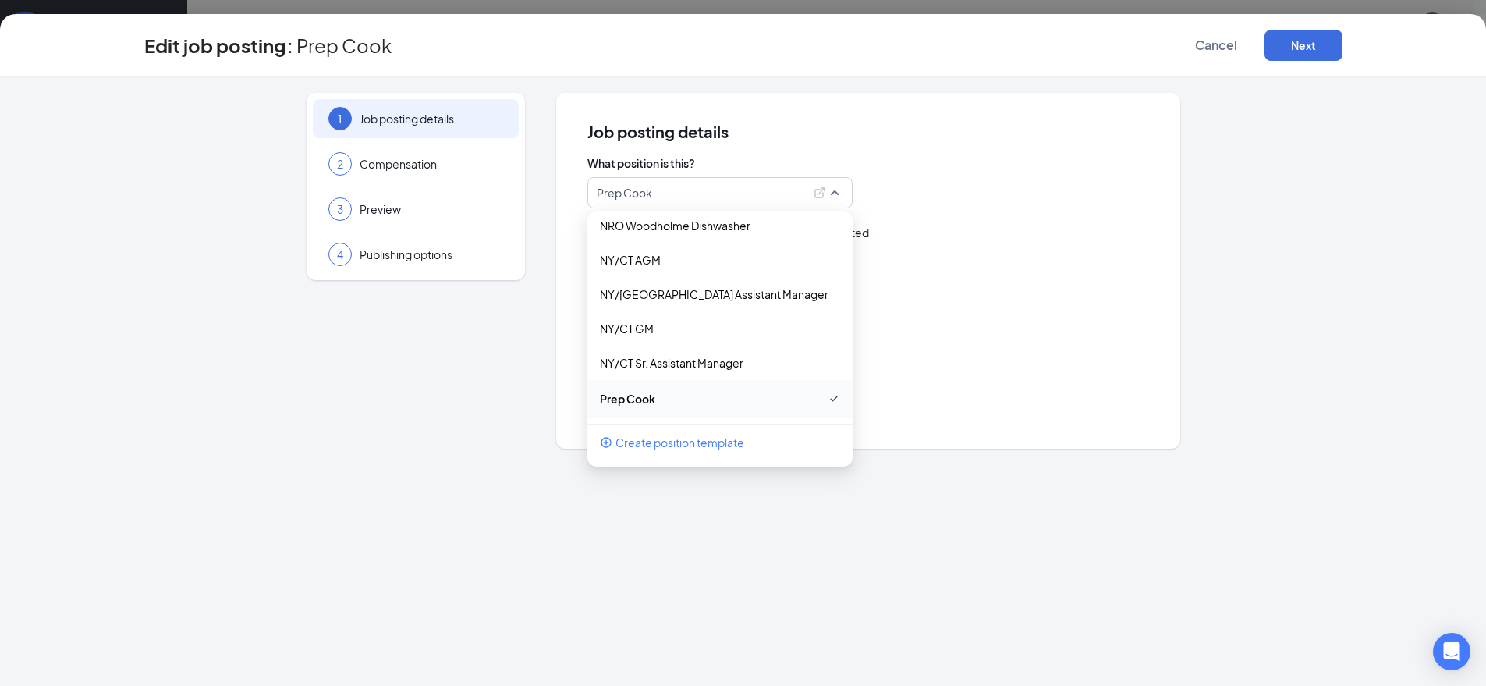
click at [1060, 311] on div "Which location are you hiring for? 211-Woodmere" at bounding box center [869, 320] width 562 height 53
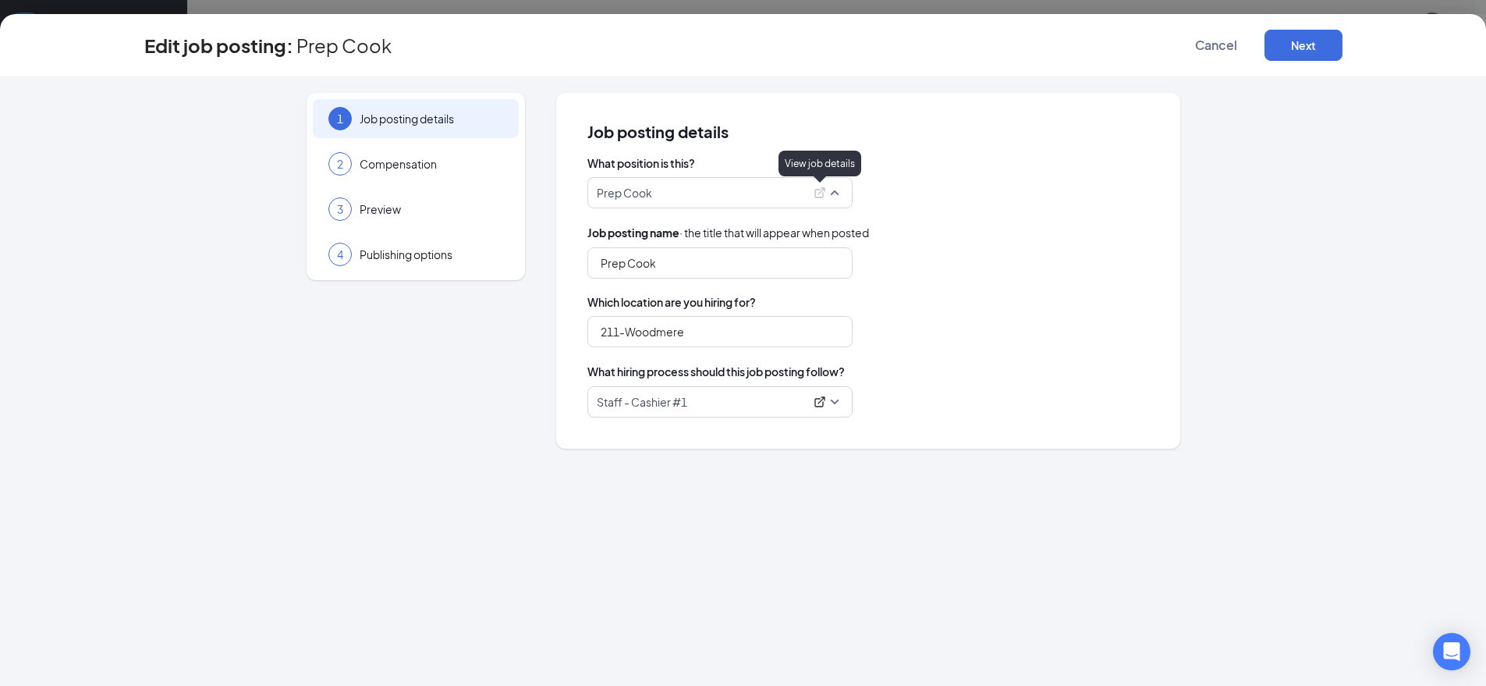
click at [819, 193] on icon "ExternalLink" at bounding box center [820, 192] width 10 height 10
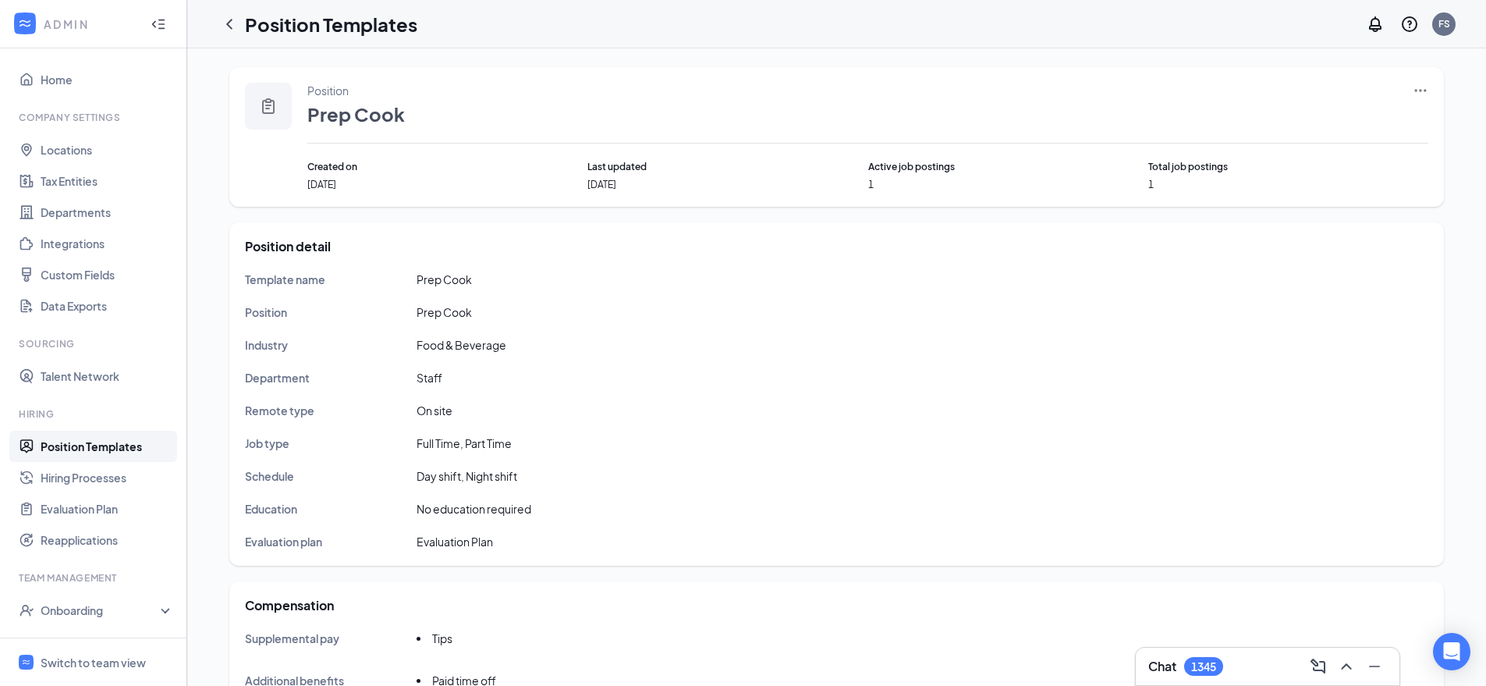
click at [1419, 89] on icon "Ellipses" at bounding box center [1421, 91] width 16 height 16
drag, startPoint x: 1326, startPoint y: 123, endPoint x: 1309, endPoint y: 136, distance: 21.2
click at [1326, 123] on span "Edit" at bounding box center [1349, 122] width 134 height 17
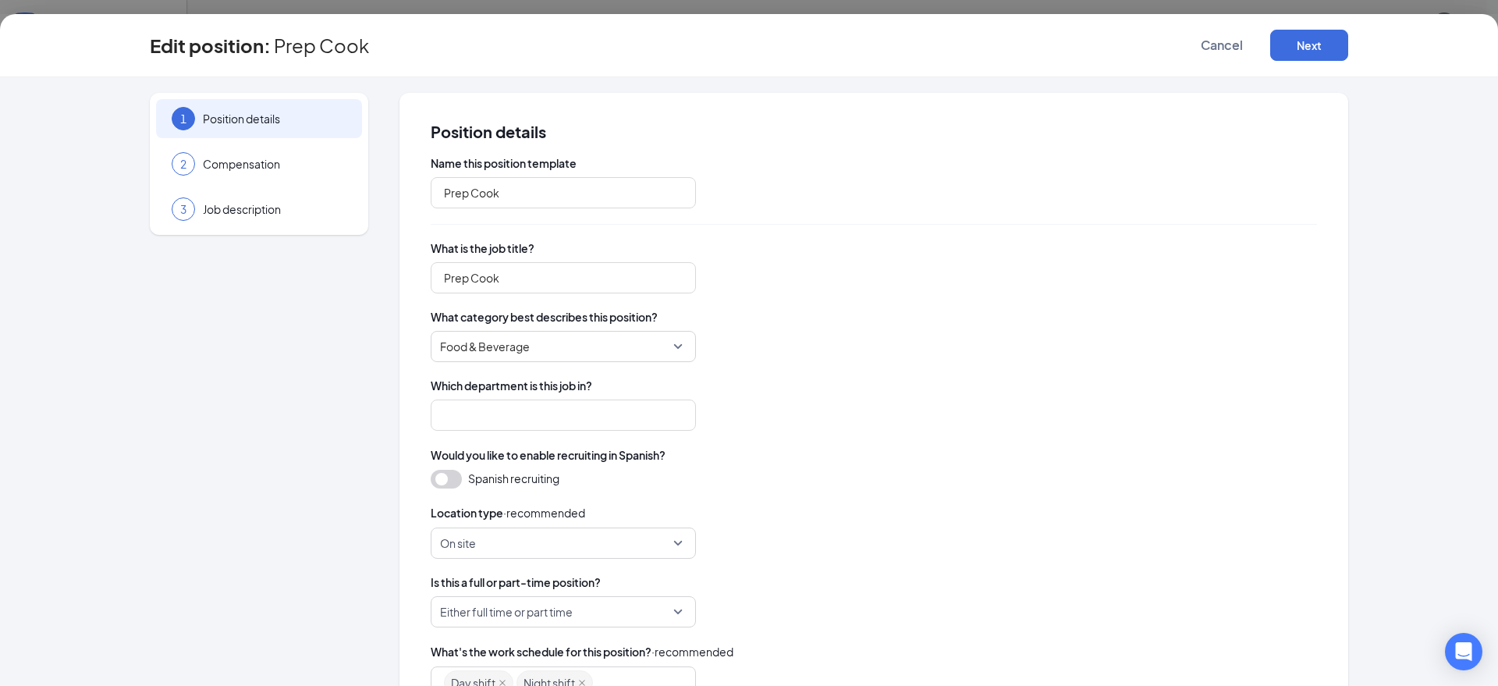
type input "Staff"
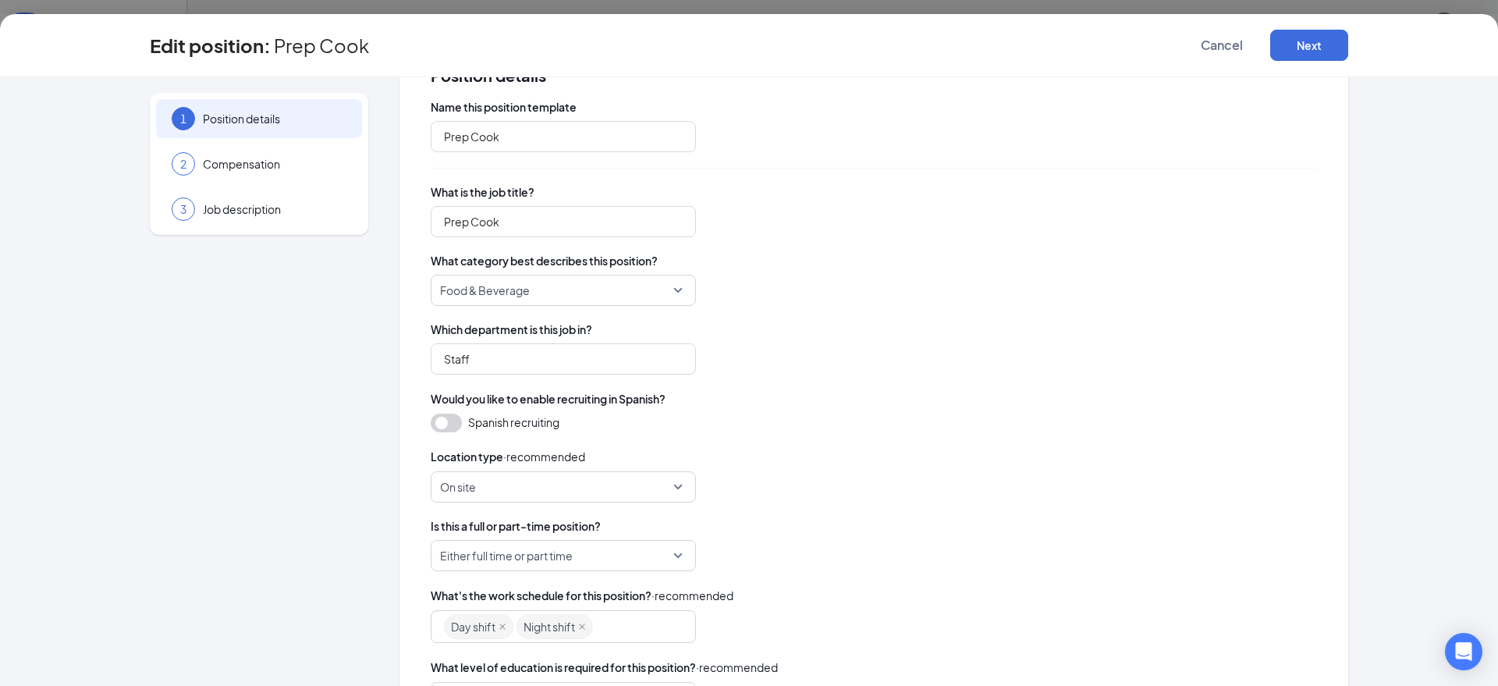
scroll to position [221, 0]
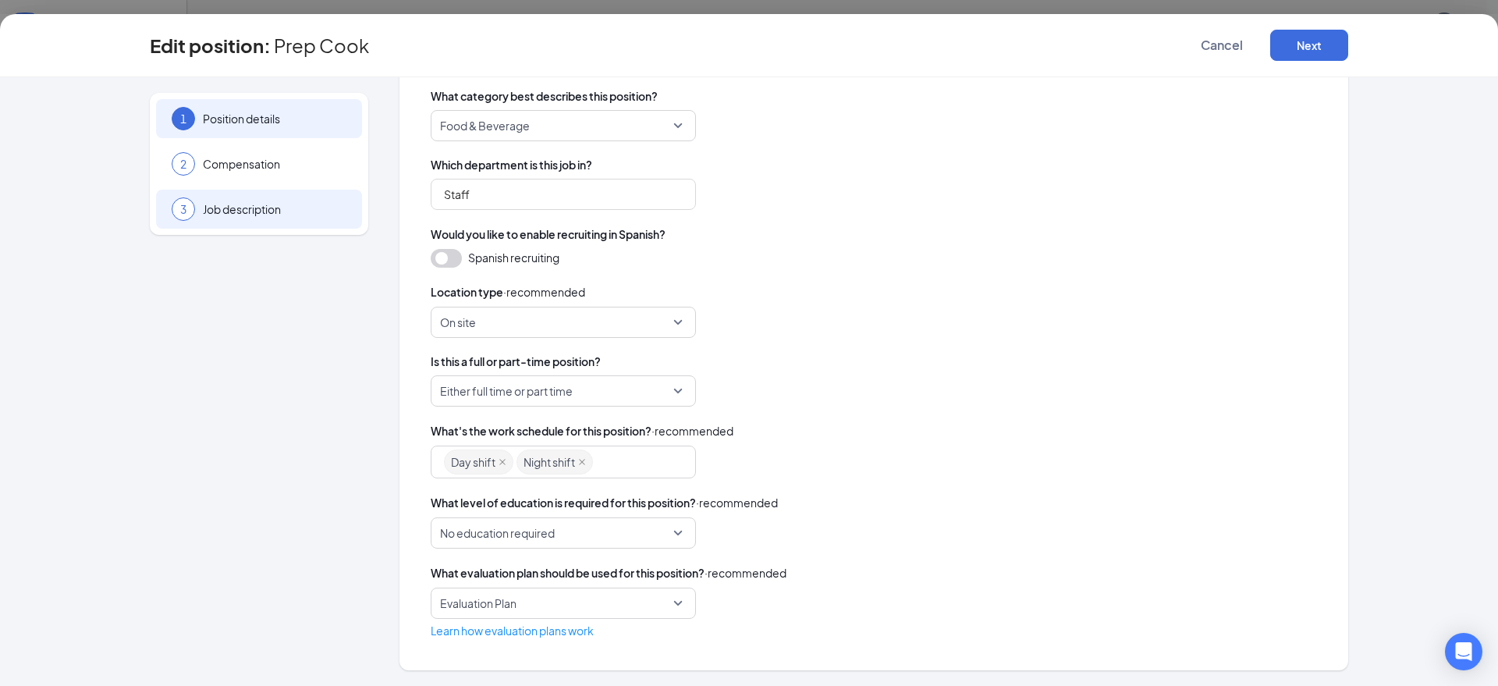
click at [260, 221] on div "3 Job description" at bounding box center [259, 209] width 206 height 39
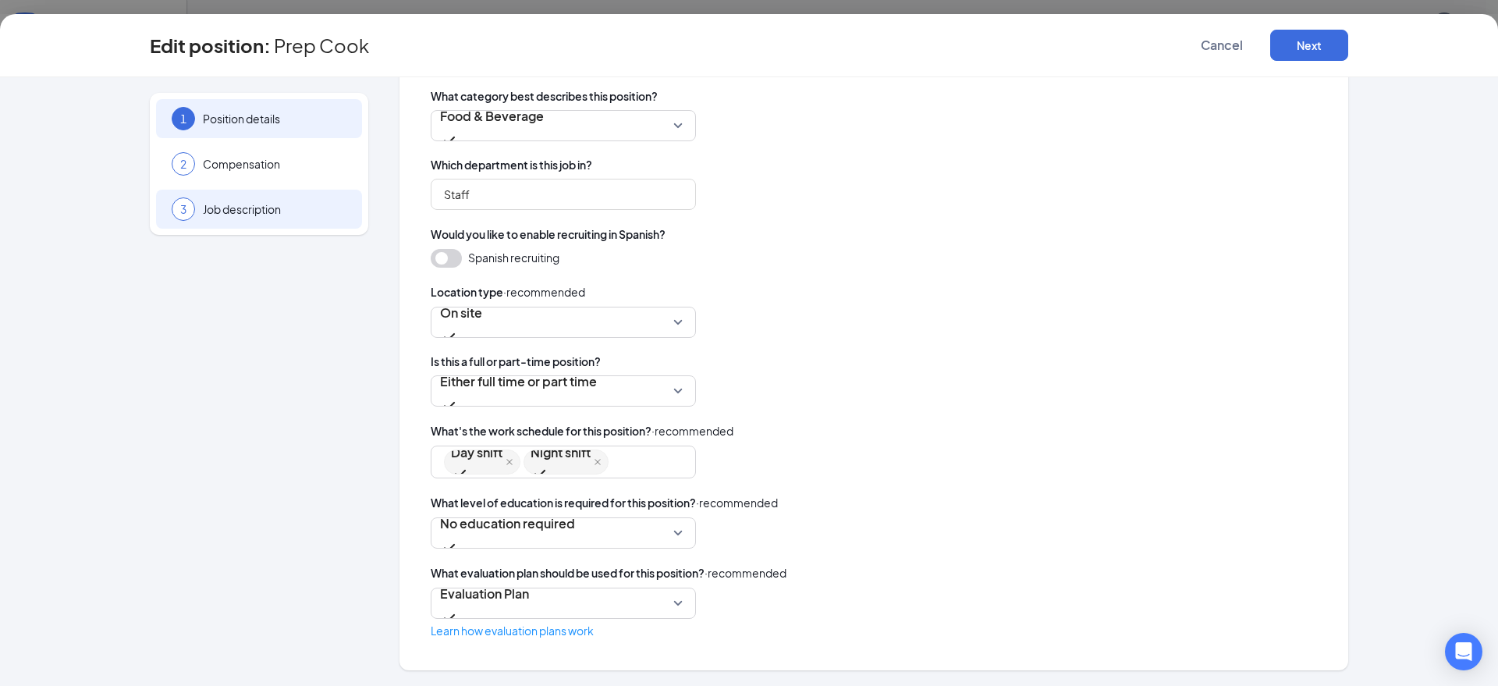
scroll to position [215, 0]
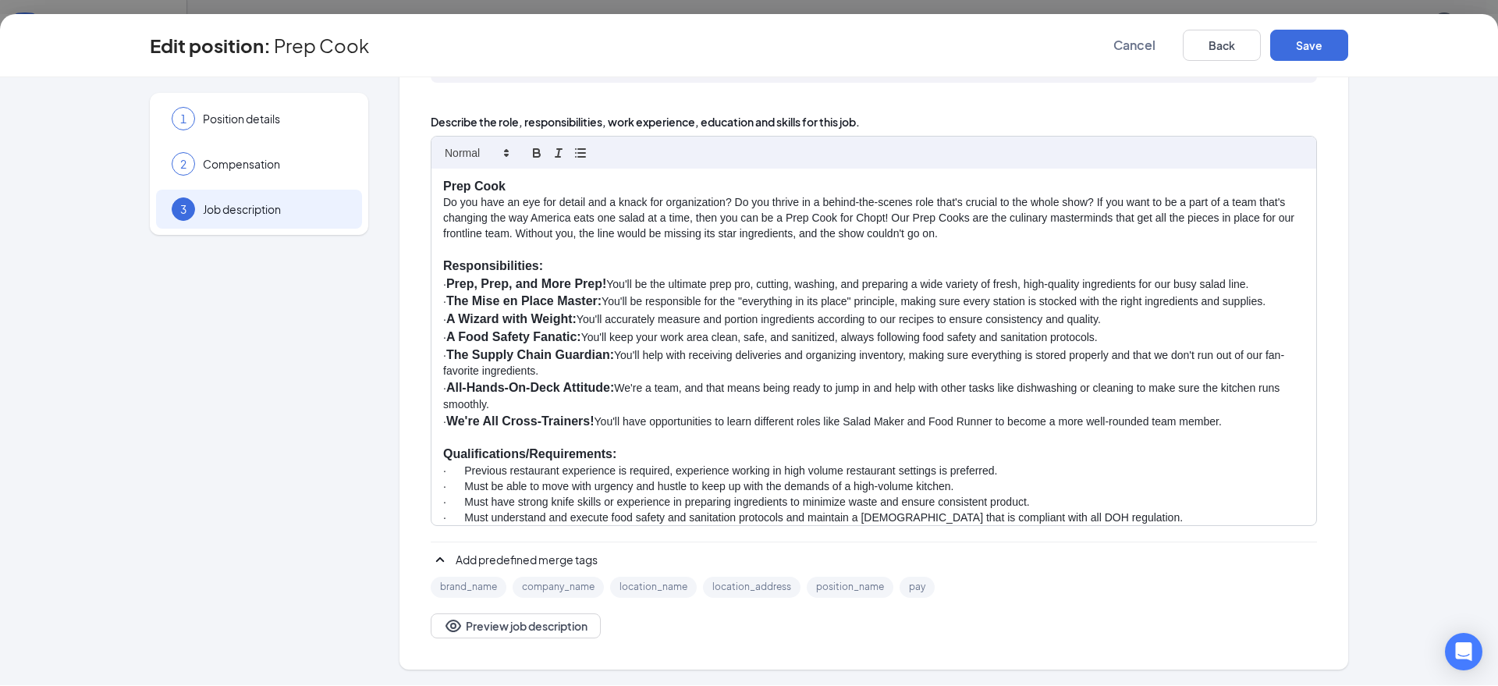
click at [1083, 515] on p "· Must understand and execute food safety and sanitation protocols and maintain…" at bounding box center [873, 518] width 861 height 16
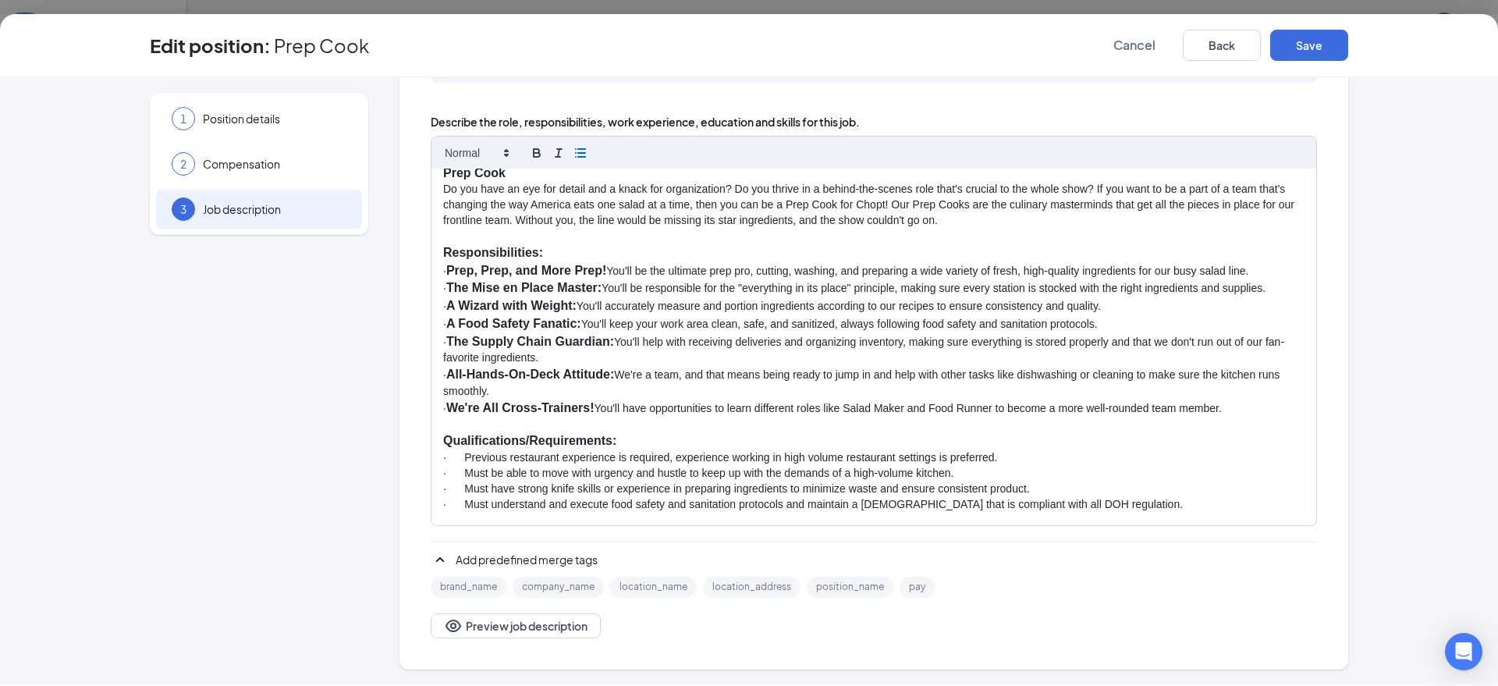
click at [578, 154] on icon "button" at bounding box center [580, 153] width 14 height 14
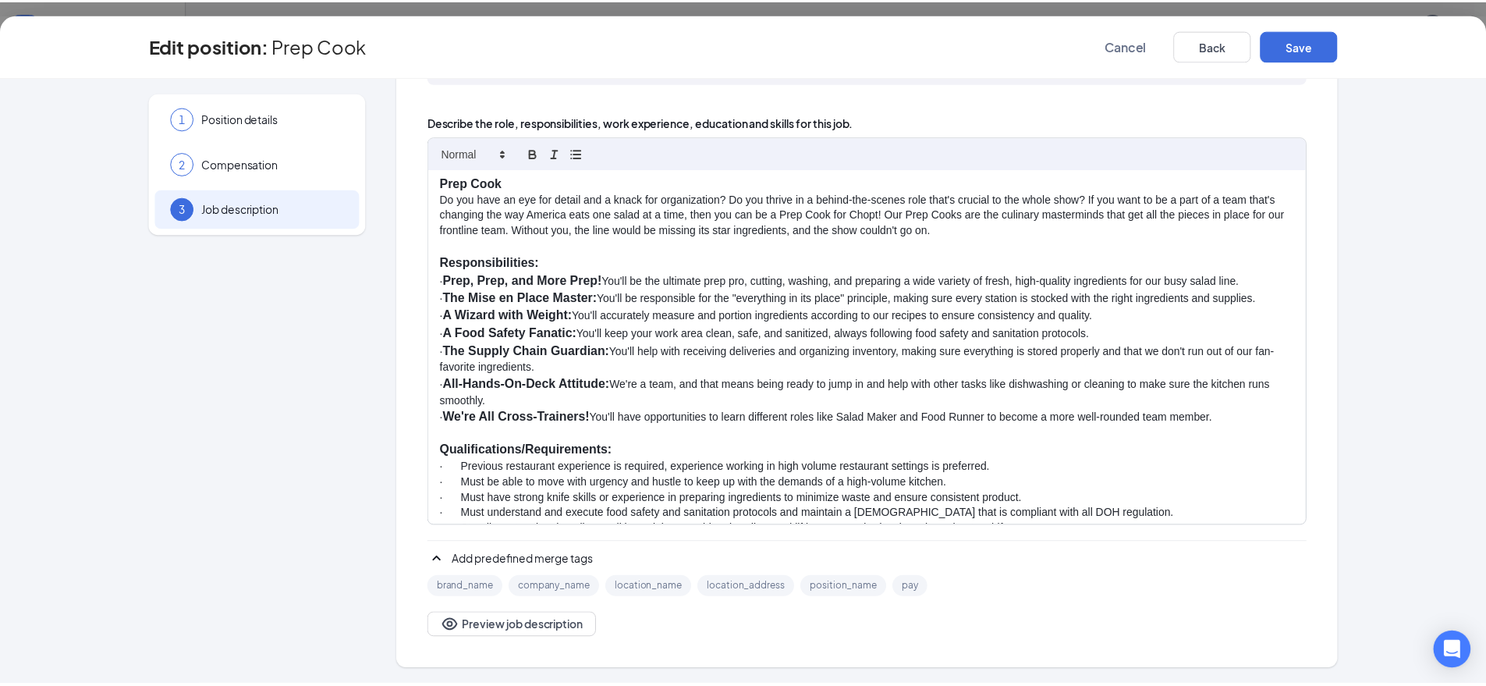
scroll to position [0, 0]
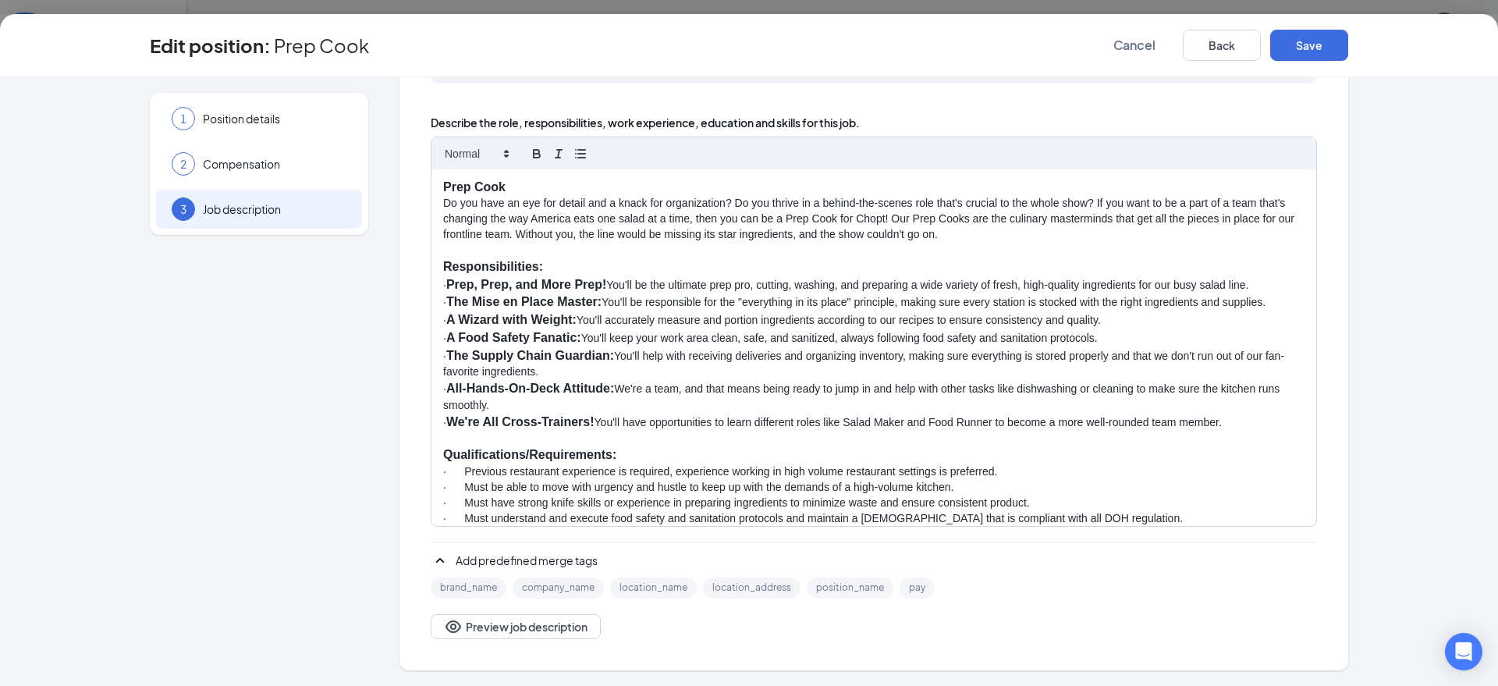
drag, startPoint x: 1225, startPoint y: 417, endPoint x: 417, endPoint y: 286, distance: 818.1
click at [417, 286] on div "Job description Want some help writing your job description? BETA Let our AI wi…" at bounding box center [873, 275] width 949 height 792
click at [578, 150] on line "button" at bounding box center [581, 150] width 7 height 0
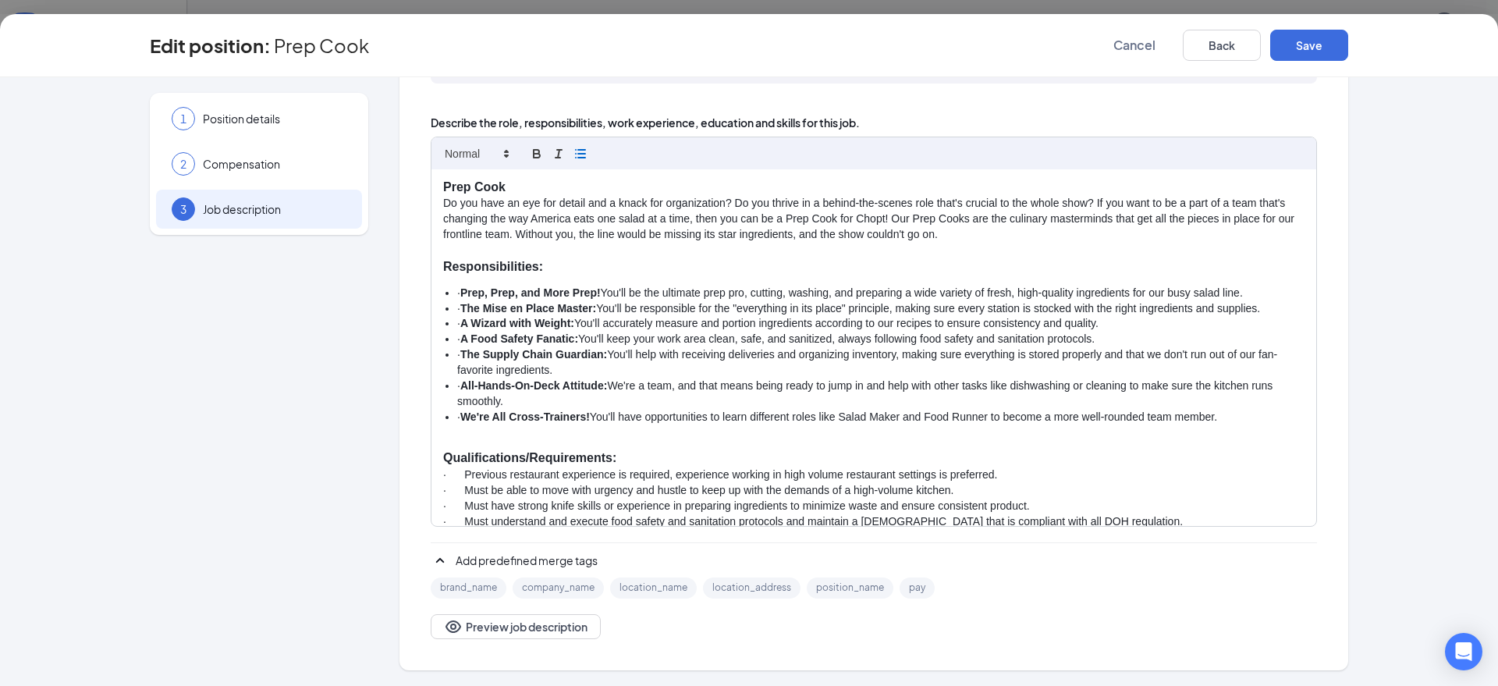
click at [474, 296] on strong "Prep, Prep, and More Prep!" at bounding box center [530, 292] width 140 height 12
drag, startPoint x: 470, startPoint y: 293, endPoint x: 450, endPoint y: 292, distance: 20.3
click at [457, 292] on li "· Prep, Prep, and More Prep! You'll be the ultimate prep pro, cutting, washing,…" at bounding box center [880, 294] width 847 height 16
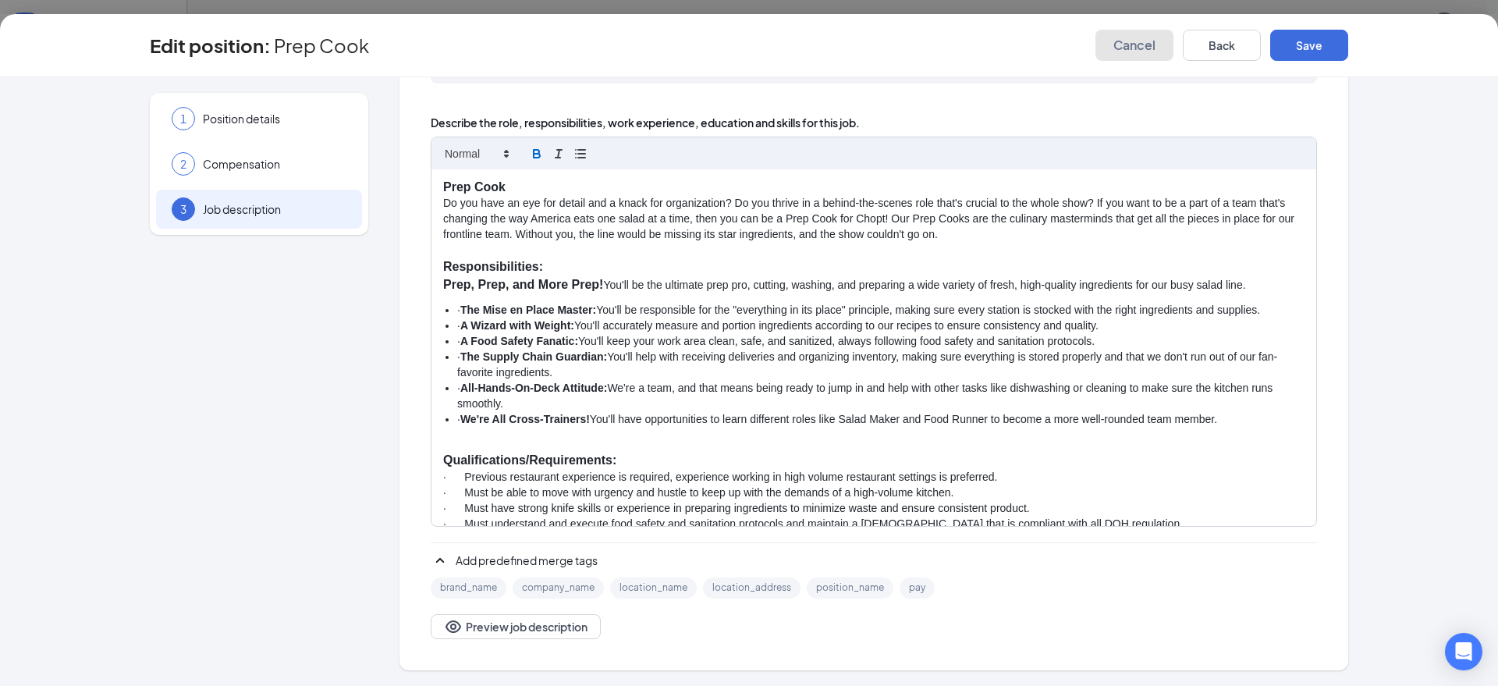
drag, startPoint x: 1124, startPoint y: 45, endPoint x: 1110, endPoint y: 51, distance: 15.4
click at [1124, 44] on span "Cancel" at bounding box center [1134, 45] width 42 height 16
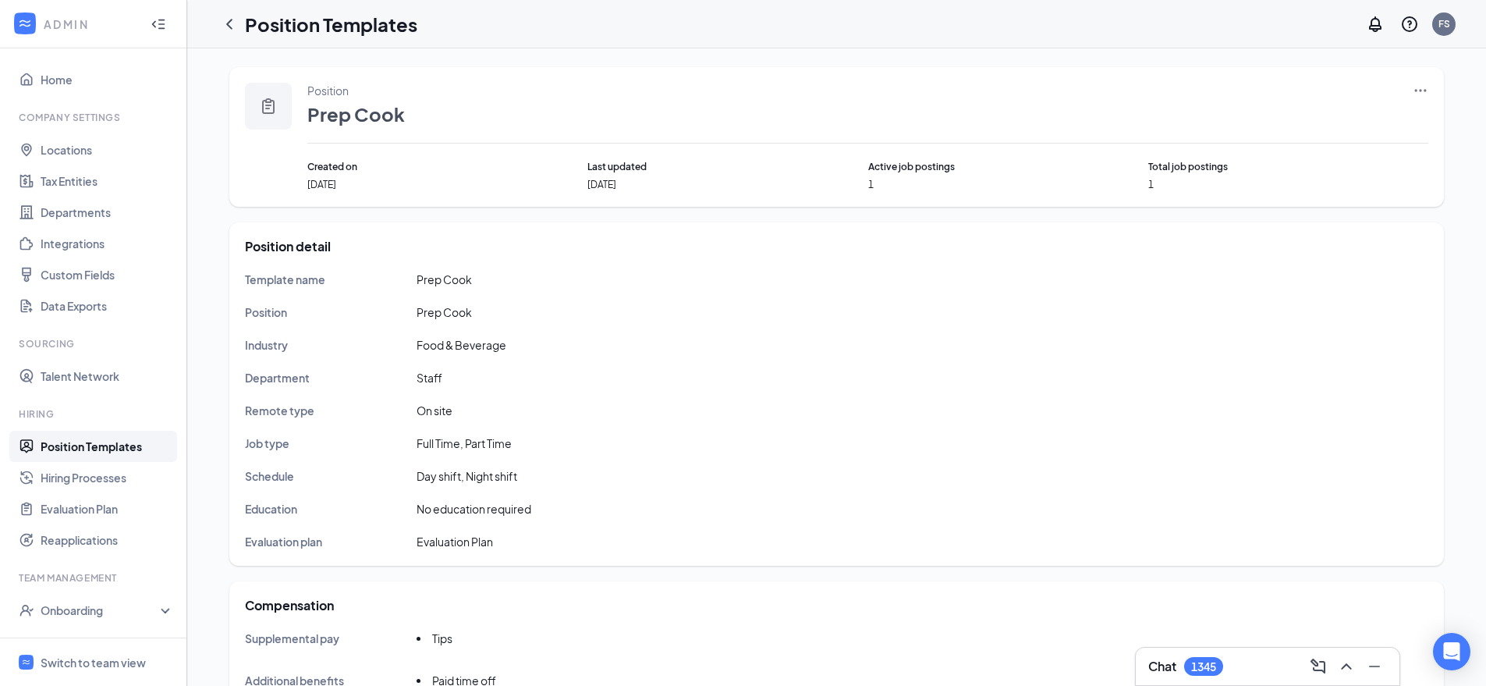
click at [1422, 94] on icon "Ellipses" at bounding box center [1421, 91] width 16 height 16
click at [1373, 119] on span "Edit" at bounding box center [1349, 122] width 134 height 17
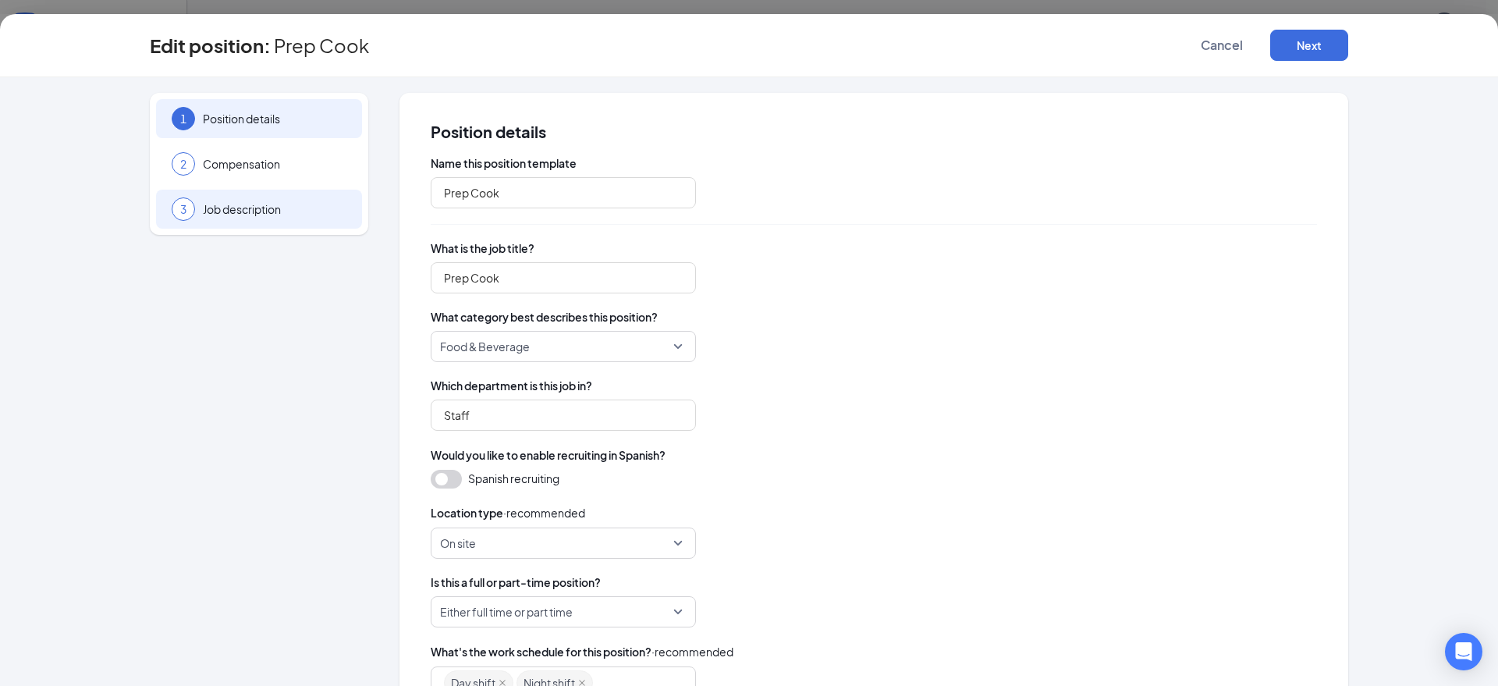
click at [236, 206] on span "Job description" at bounding box center [275, 209] width 144 height 16
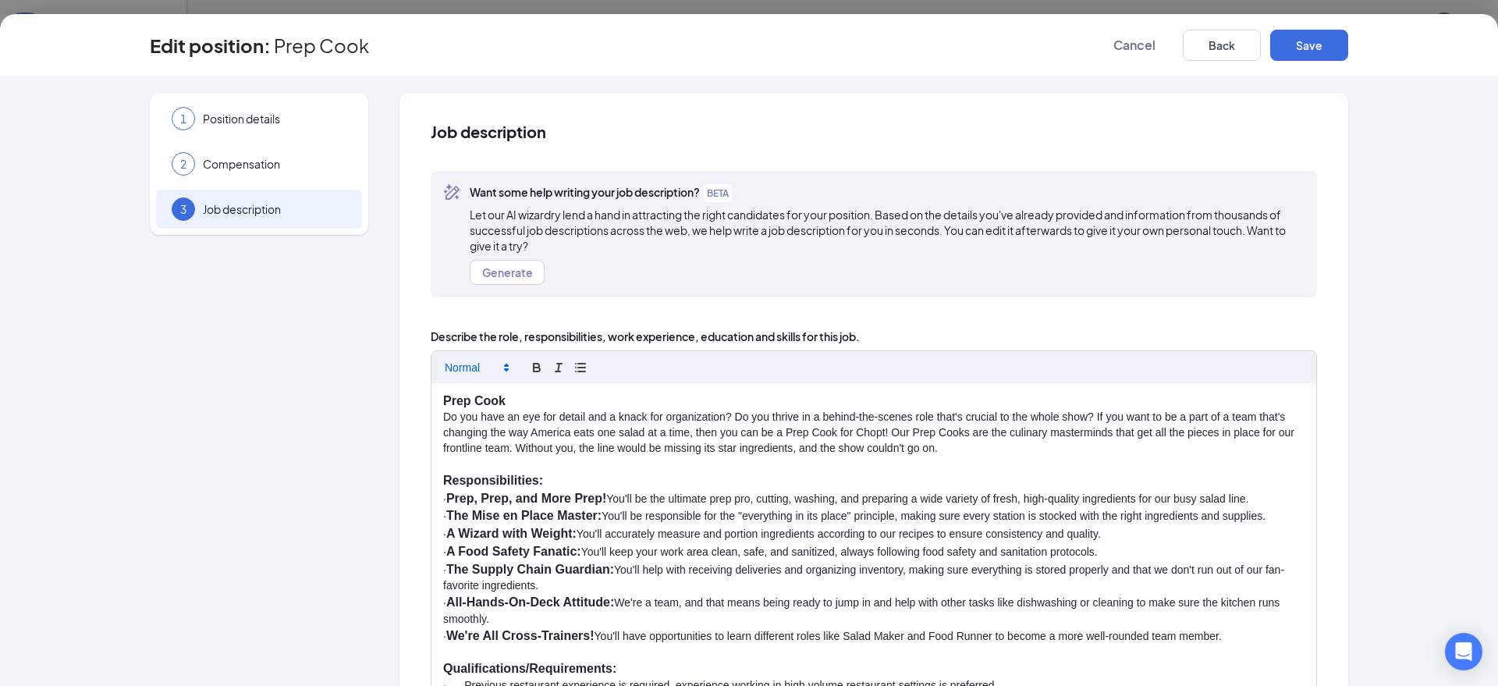
click at [499, 367] on icon at bounding box center [506, 367] width 14 height 14
drag, startPoint x: 368, startPoint y: 399, endPoint x: 499, endPoint y: 503, distance: 167.7
click at [368, 399] on div "1 Position details 2 Compensation 3 Job description Additional information Job …" at bounding box center [749, 489] width 1198 height 792
click at [510, 509] on strong "The Mise en Place Master:" at bounding box center [523, 515] width 155 height 13
click at [474, 644] on p "· We're All Cross-Trainers! You'll have opportunities to learn different roles …" at bounding box center [873, 636] width 861 height 18
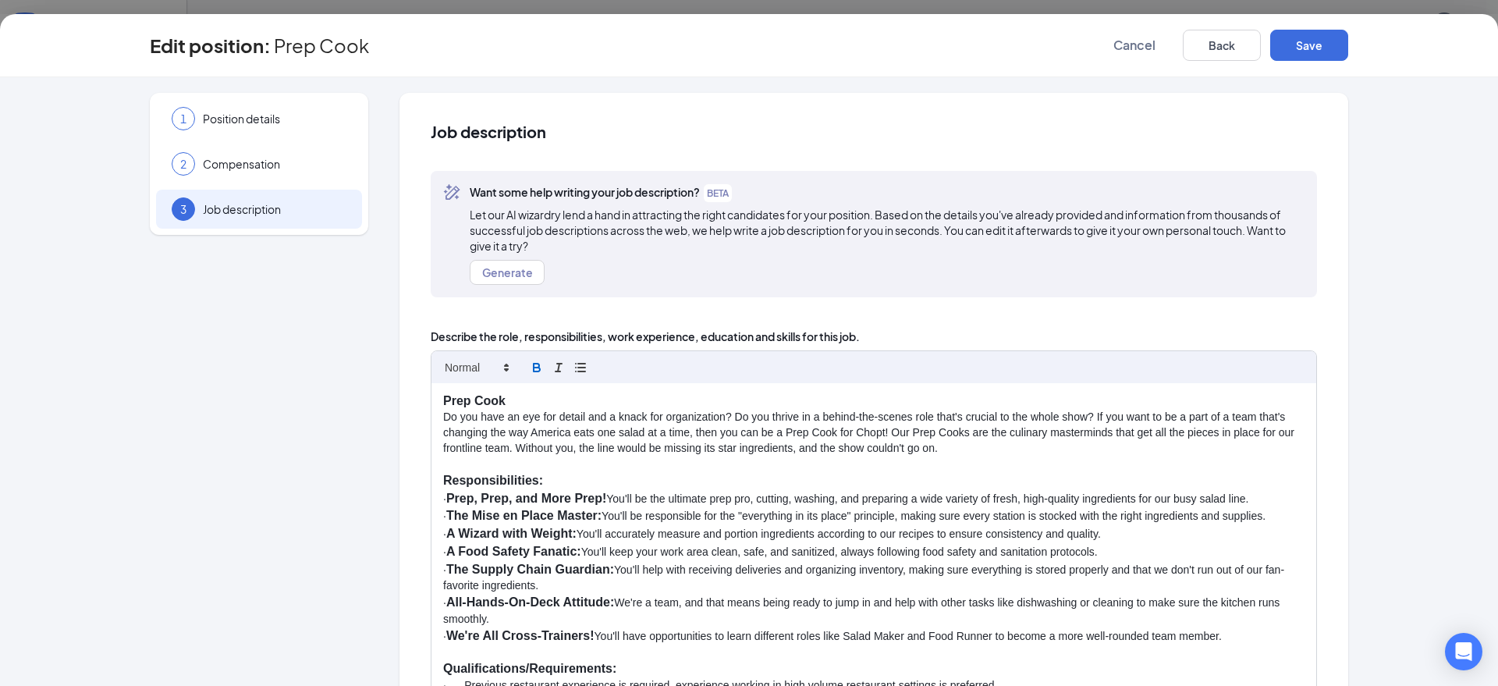
click at [456, 635] on p "· We're All Cross-Trainers! You'll have opportunities to learn different roles …" at bounding box center [873, 636] width 861 height 18
click at [482, 371] on span at bounding box center [476, 367] width 76 height 19
click at [327, 406] on div "1 Position details 2 Compensation 3 Job description" at bounding box center [259, 489] width 218 height 792
click at [1143, 39] on span "Cancel" at bounding box center [1134, 45] width 42 height 16
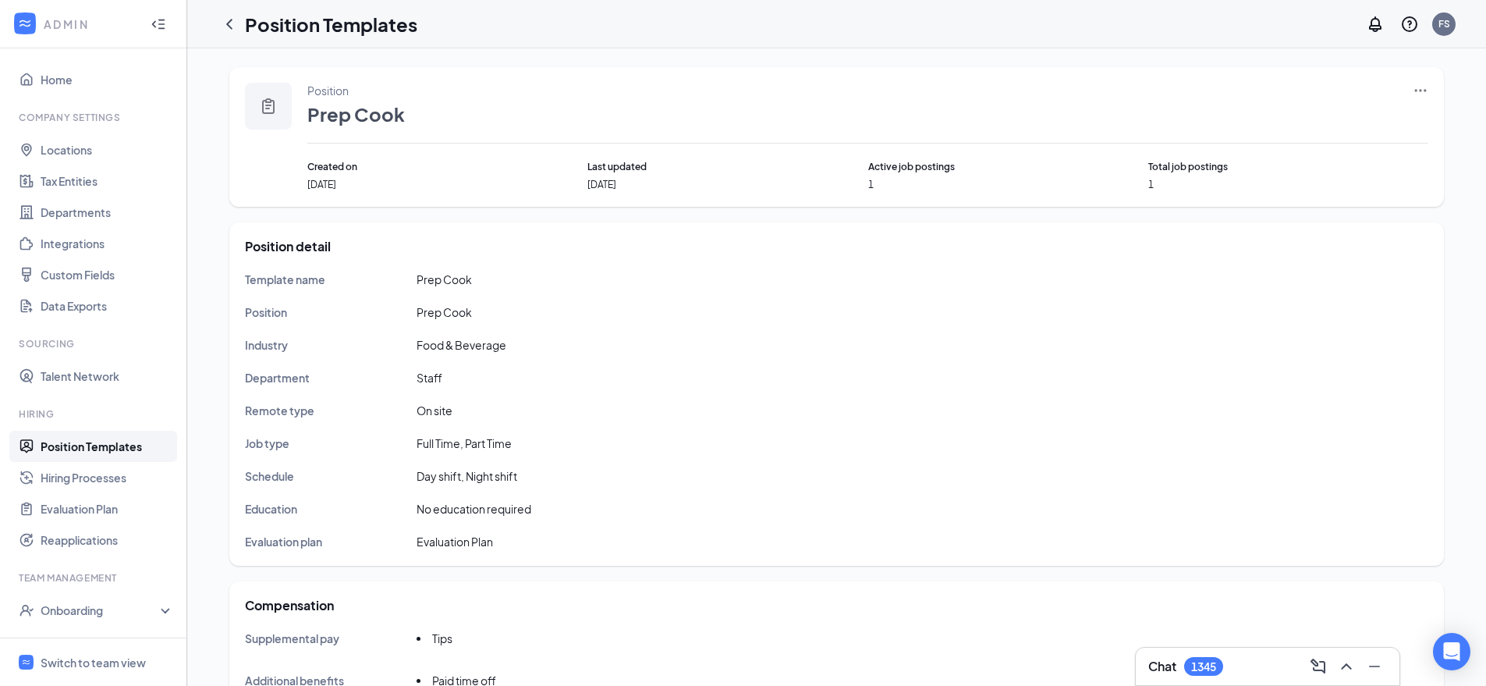
click at [1419, 91] on icon "Ellipses" at bounding box center [1421, 91] width 16 height 16
drag, startPoint x: 1314, startPoint y: 121, endPoint x: 1279, endPoint y: 126, distance: 35.5
click at [1313, 121] on span "Edit" at bounding box center [1349, 122] width 134 height 17
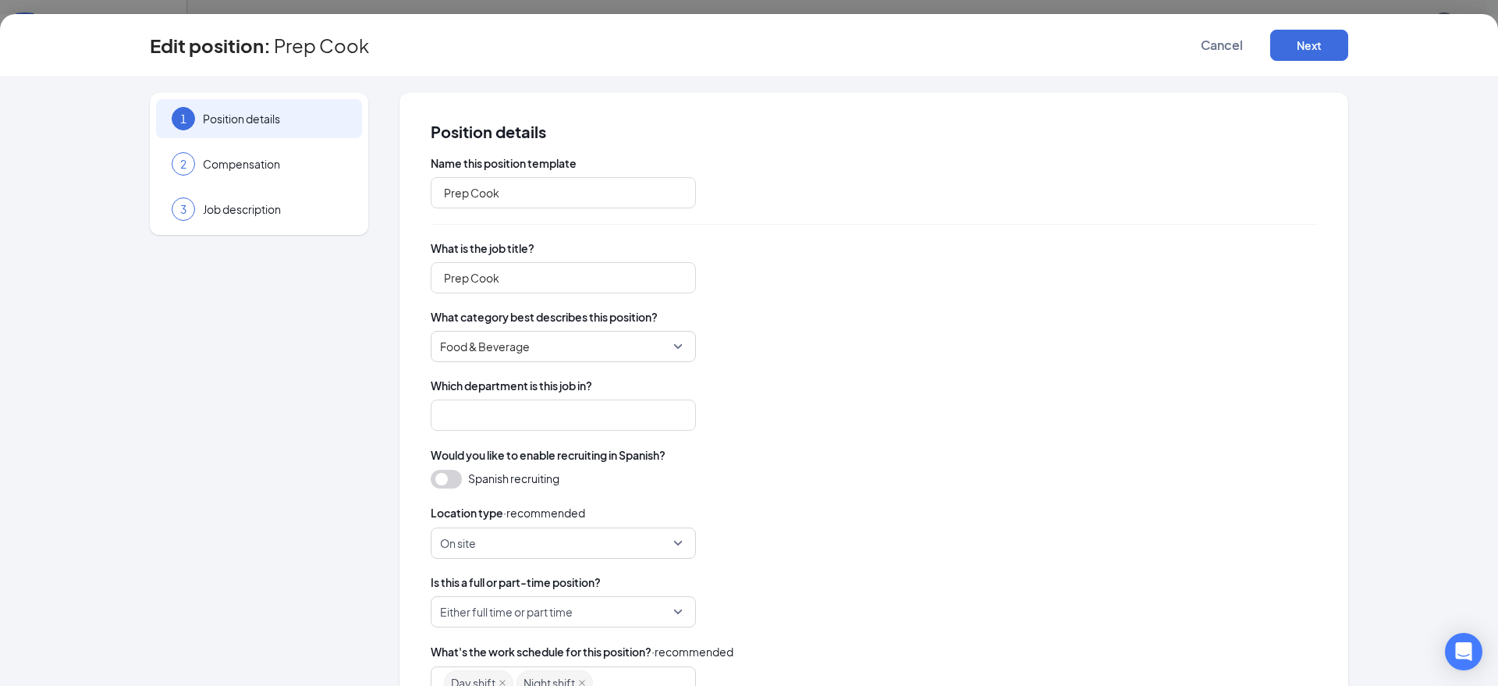
type input "Staff"
click at [216, 193] on div "3 Job description" at bounding box center [259, 209] width 206 height 39
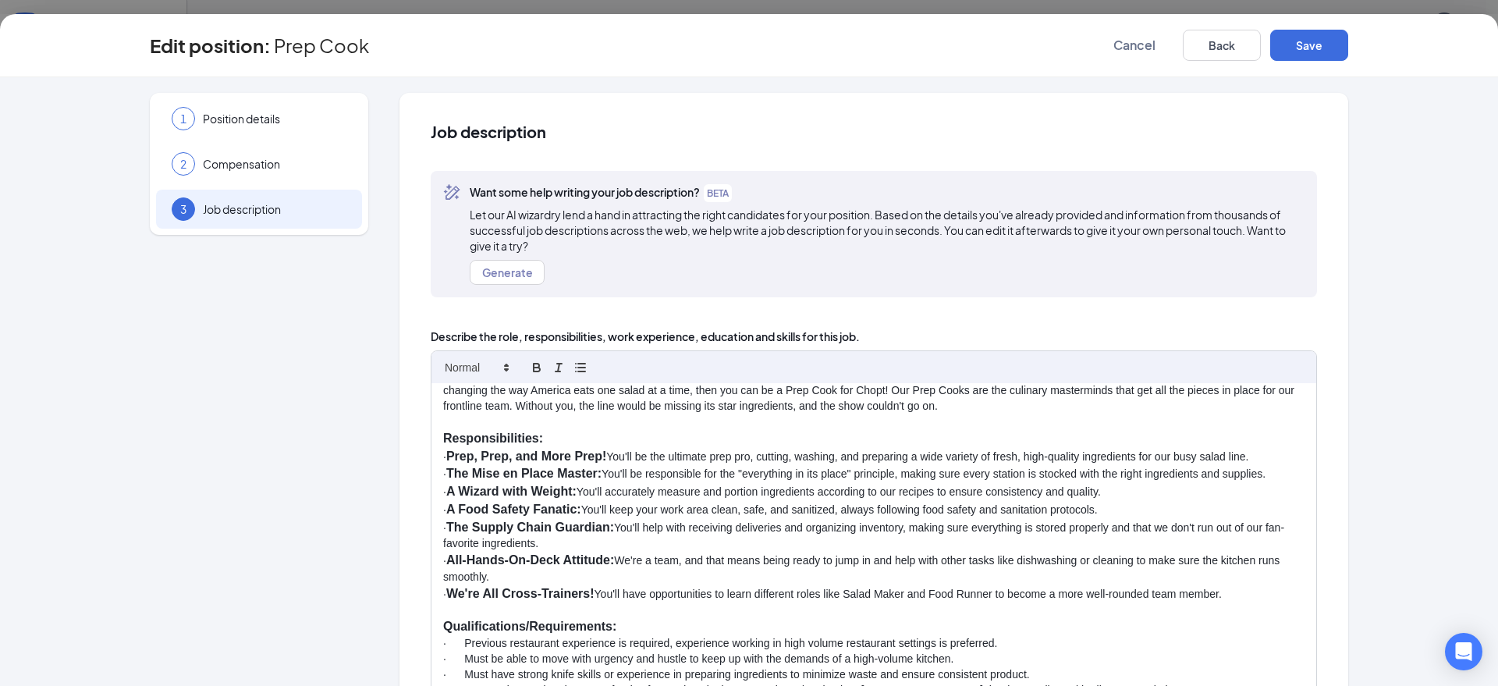
scroll to position [44, 0]
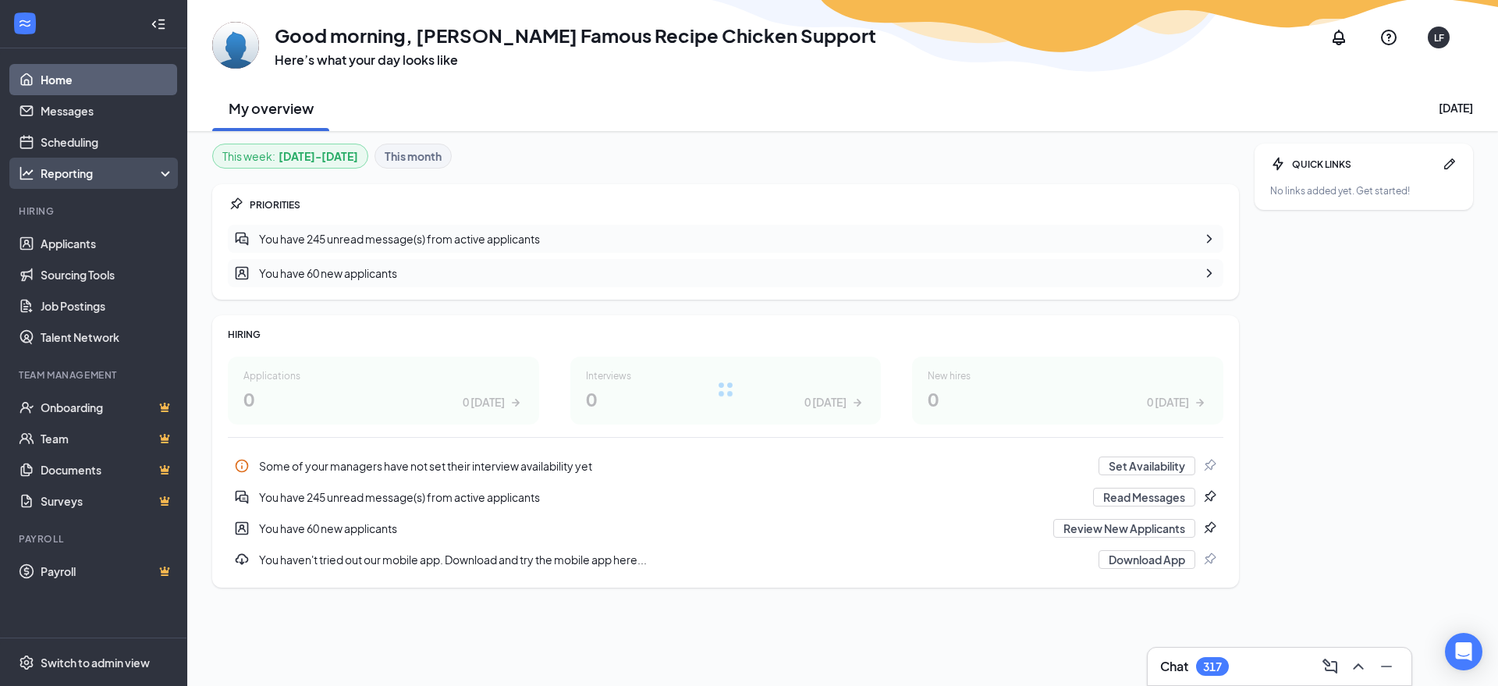
click at [121, 177] on div "Reporting" at bounding box center [108, 173] width 134 height 16
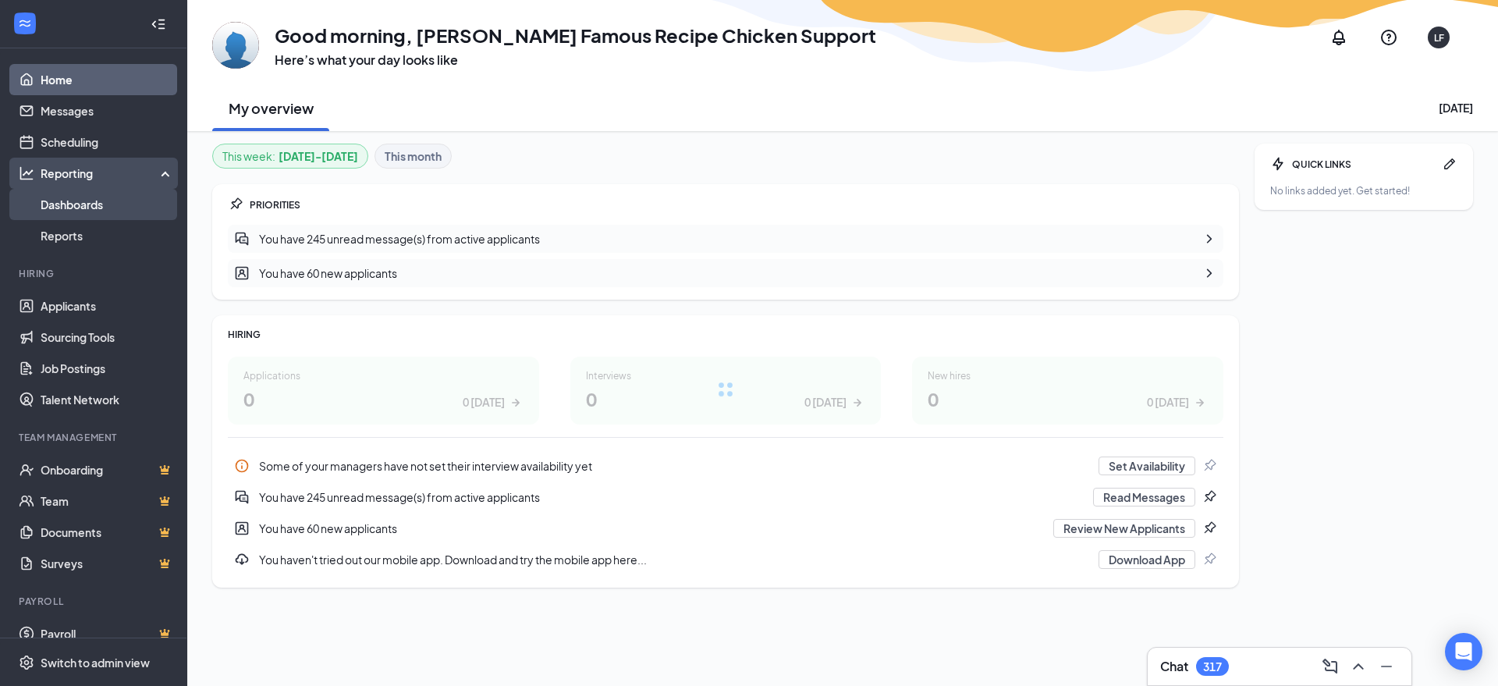
click at [120, 204] on link "Dashboards" at bounding box center [107, 204] width 133 height 31
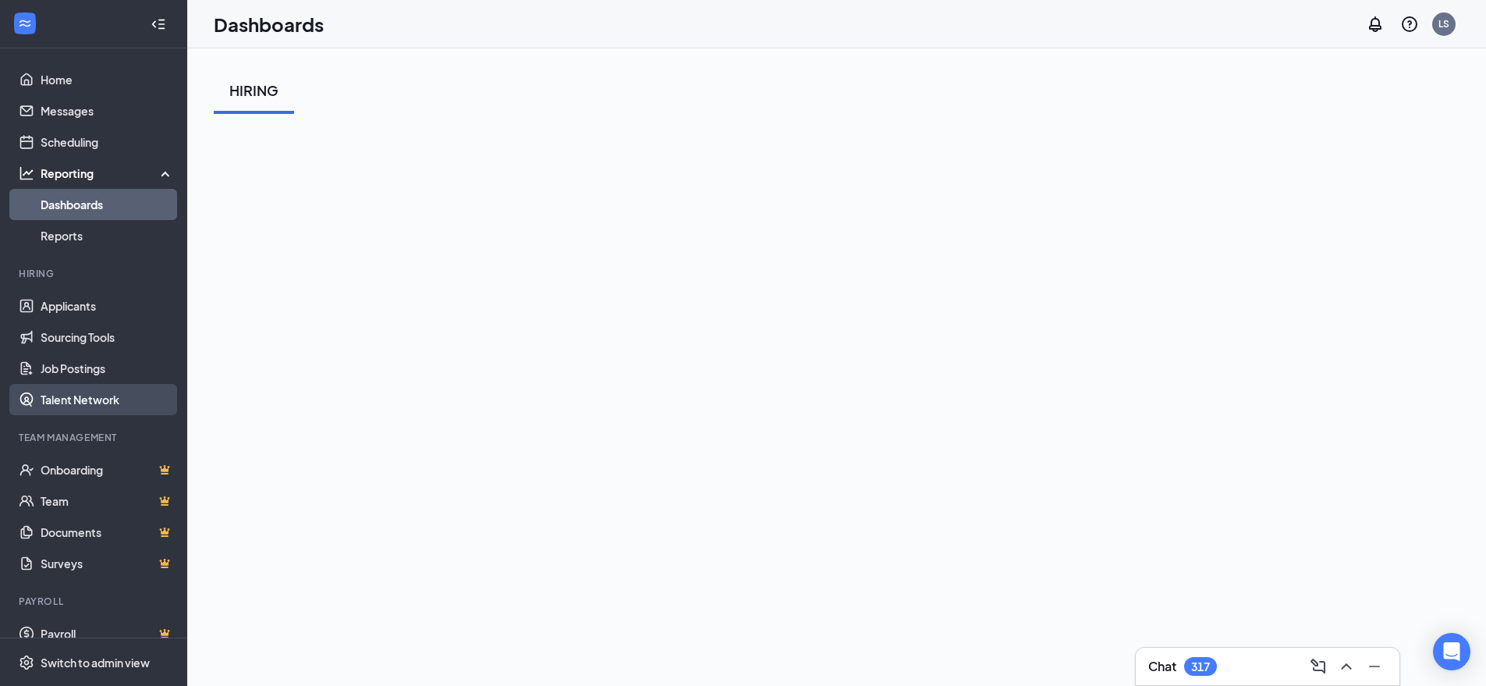
click at [91, 397] on link "Talent Network" at bounding box center [107, 399] width 133 height 31
